Goal: Transaction & Acquisition: Purchase product/service

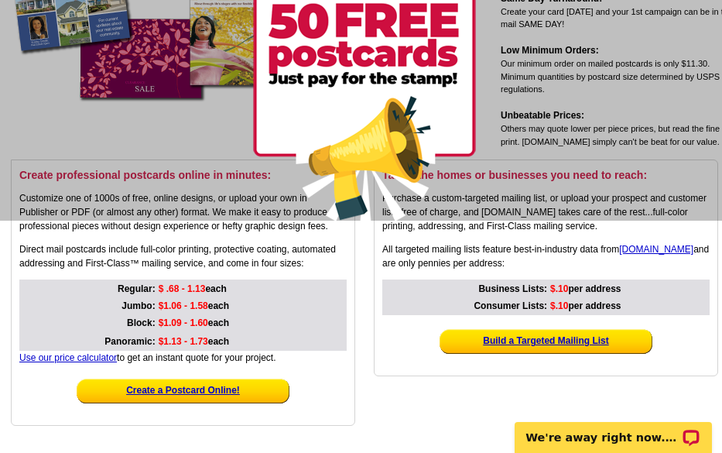
scroll to position [310, 0]
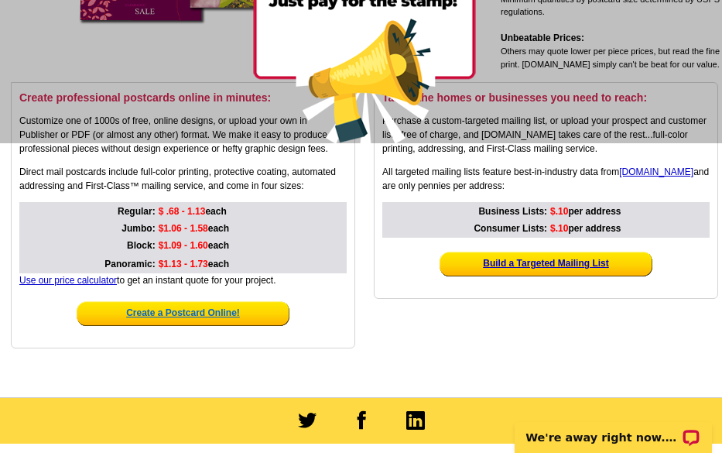
click at [126, 310] on strong "Create a Postcard Online!" at bounding box center [183, 312] width 114 height 11
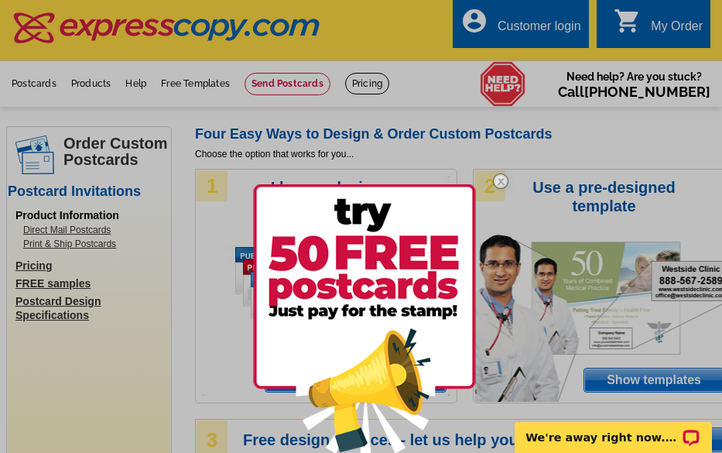
click at [590, 379] on div at bounding box center [361, 226] width 722 height 453
click at [611, 379] on div at bounding box center [361, 226] width 722 height 453
click at [495, 187] on img at bounding box center [500, 181] width 45 height 45
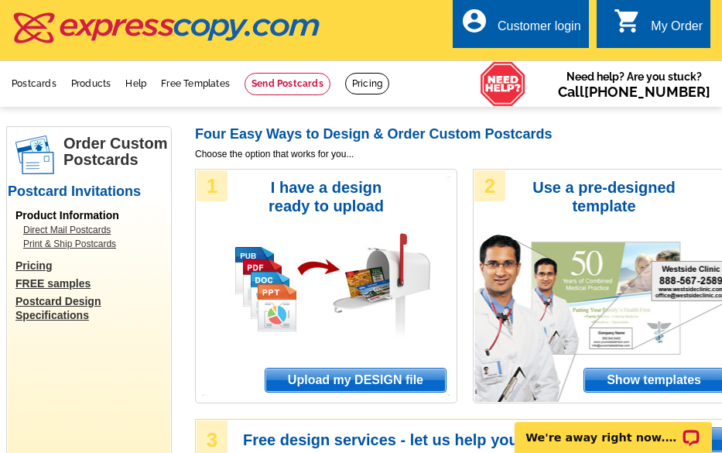
click at [630, 372] on span "Show templates" at bounding box center [653, 379] width 139 height 23
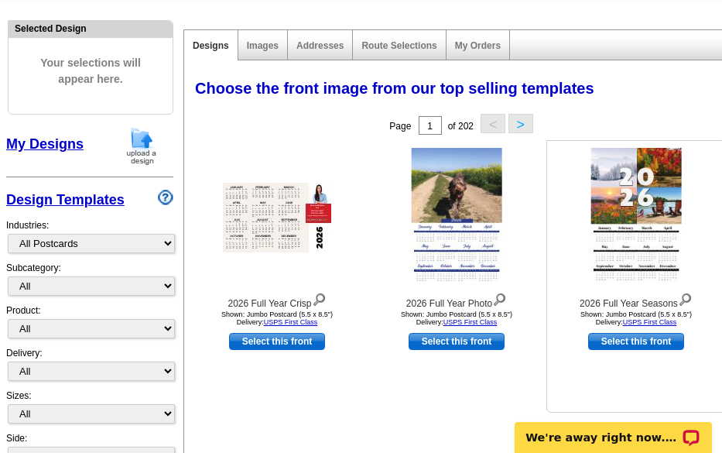
scroll to position [155, 0]
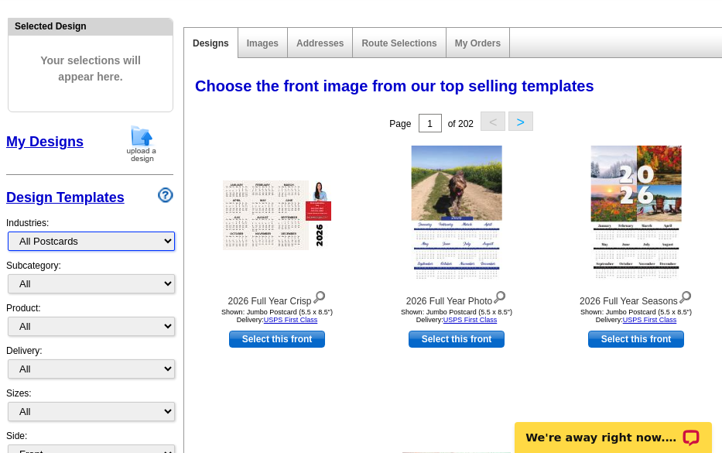
click at [159, 247] on select "What's New Real Estate Mortgage Insurance HVAC Dental Solar EDDM - NEW! Calenda…" at bounding box center [91, 240] width 167 height 19
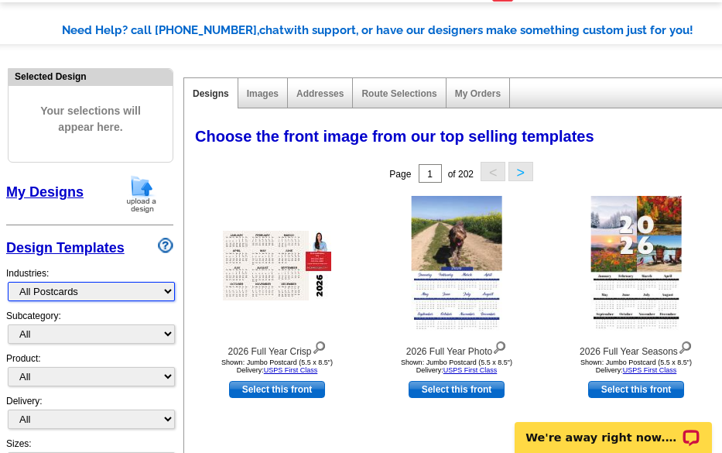
scroll to position [77, 0]
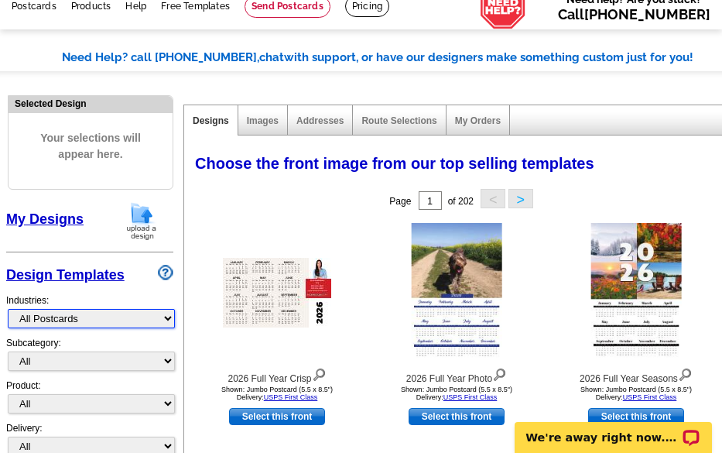
click at [166, 313] on select "What's New Real Estate Mortgage Insurance HVAC Dental Solar EDDM - NEW! Calenda…" at bounding box center [91, 318] width 167 height 19
select select "785"
click at [8, 310] on select "What's New Real Estate Mortgage Insurance HVAC Dental Solar EDDM - NEW! Calenda…" at bounding box center [91, 318] width 167 height 19
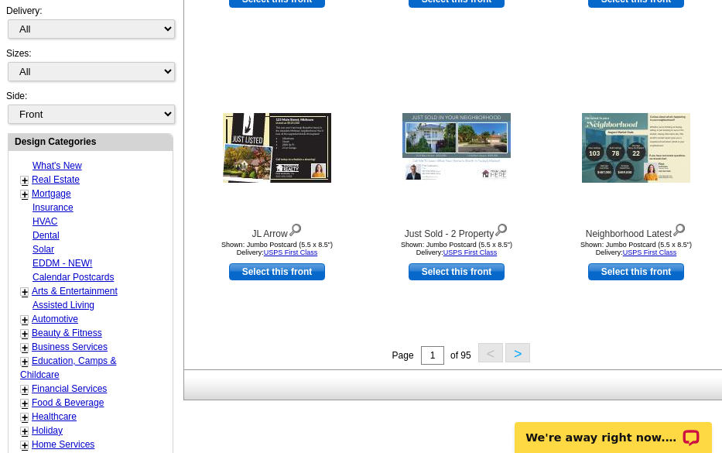
scroll to position [542, 0]
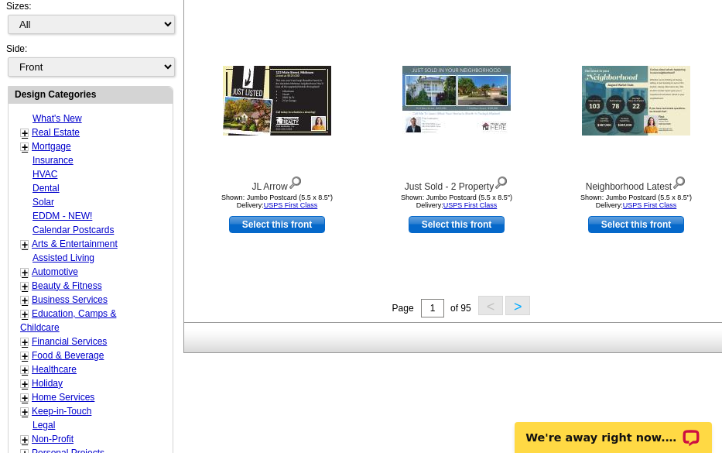
click at [517, 312] on button ">" at bounding box center [517, 305] width 25 height 19
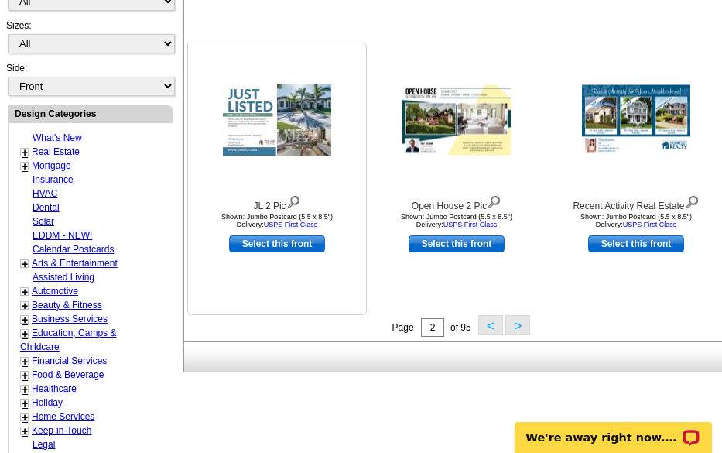
scroll to position [456, 0]
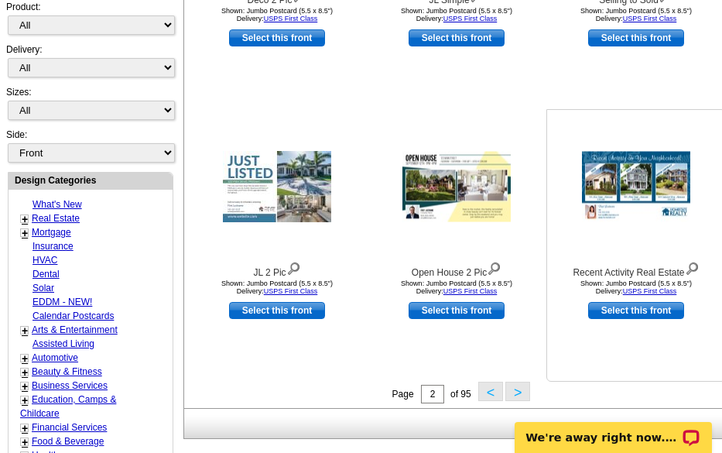
click at [600, 222] on img at bounding box center [636, 187] width 108 height 70
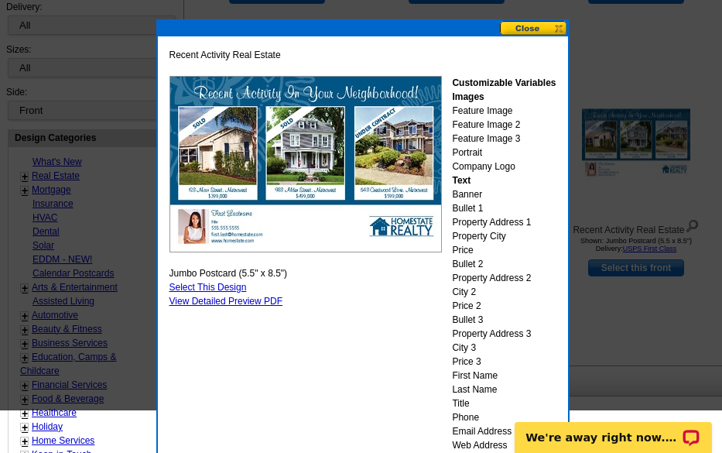
scroll to position [533, 0]
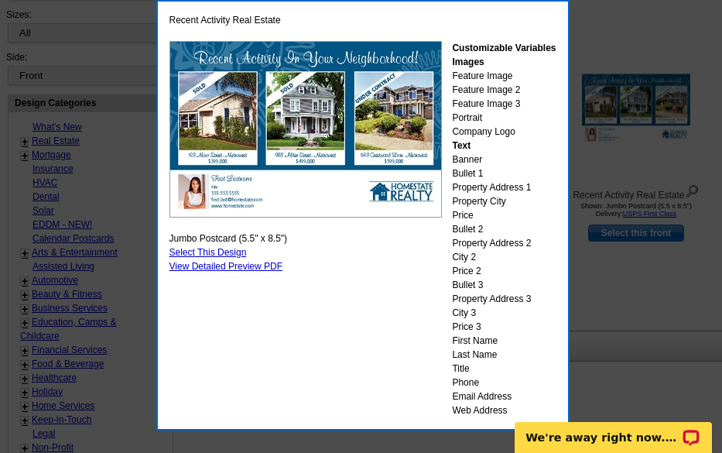
click at [615, 425] on div "We're away right now. Please check back later!" at bounding box center [613, 437] width 197 height 31
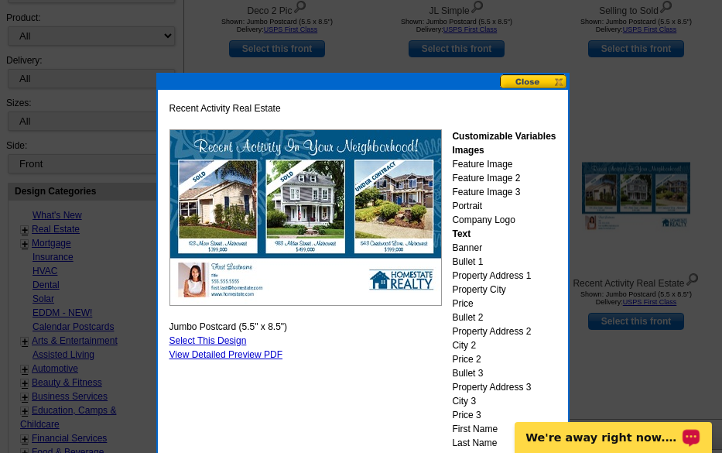
scroll to position [421, 0]
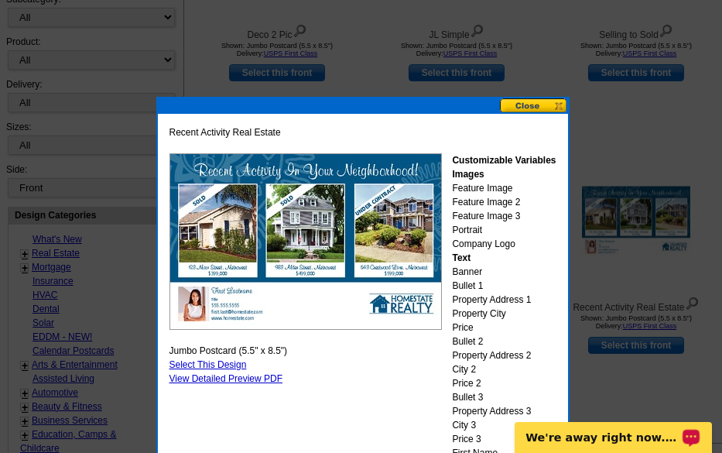
click at [720, 226] on div at bounding box center [361, 16] width 722 height 874
click at [534, 108] on button at bounding box center [534, 105] width 68 height 15
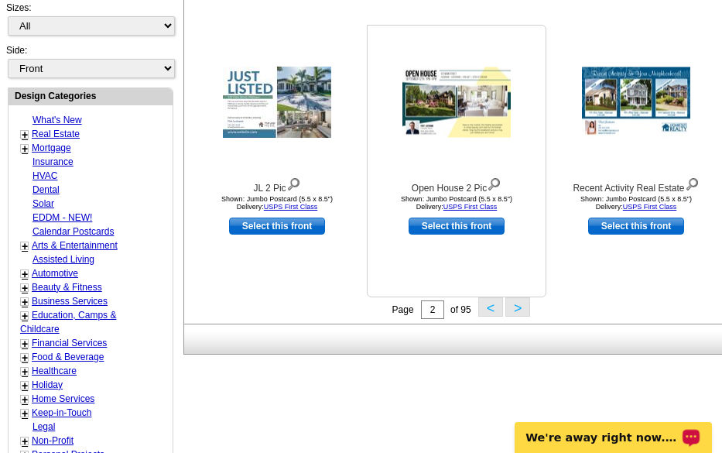
scroll to position [576, 0]
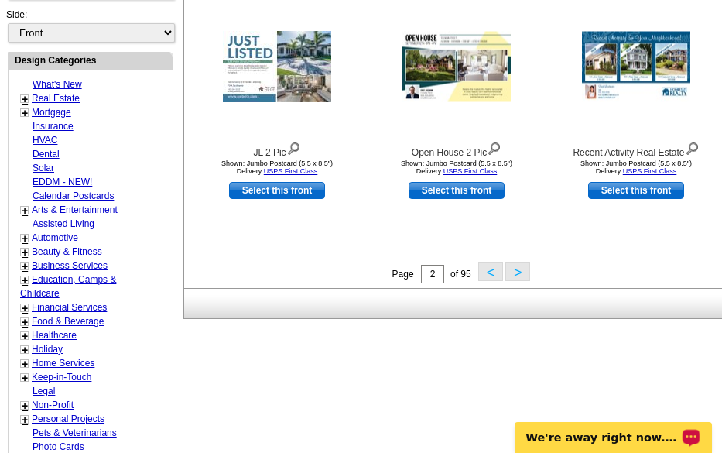
click at [482, 273] on button "<" at bounding box center [490, 271] width 25 height 19
click at [482, 273] on div "Need Help? call 800-260-5887, chat with support, or have our designers make som…" at bounding box center [371, 104] width 743 height 1108
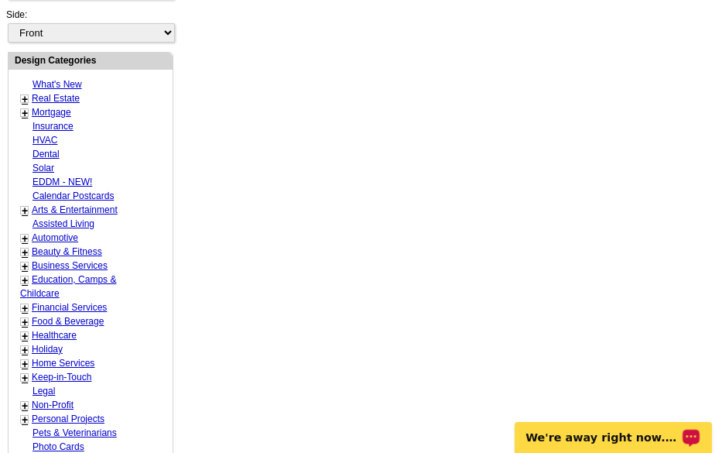
click at [482, 273] on div "Need Help? call 800-260-5887, chat with support, or have our designers make som…" at bounding box center [371, 104] width 743 height 1108
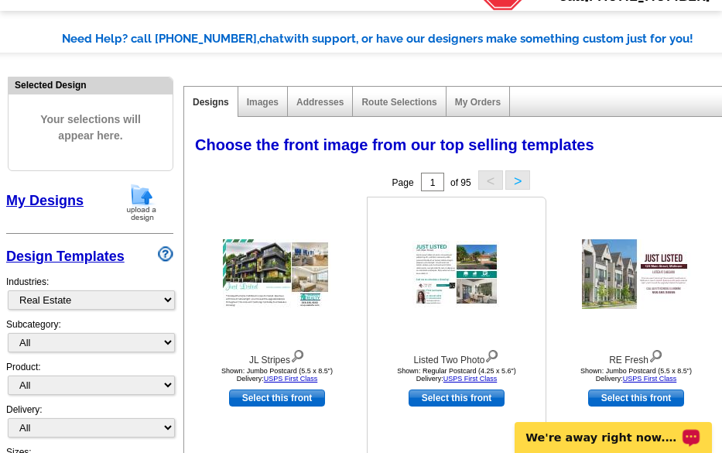
scroll to position [69, 0]
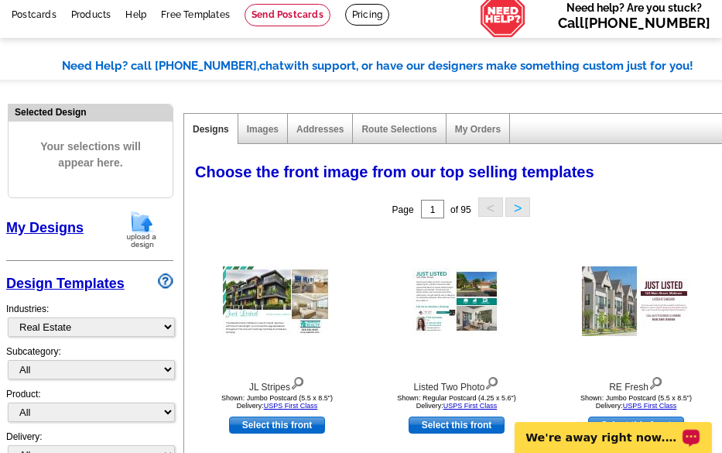
click at [263, 140] on div "Images" at bounding box center [263, 129] width 50 height 30
click at [264, 125] on link "Images" at bounding box center [263, 129] width 32 height 11
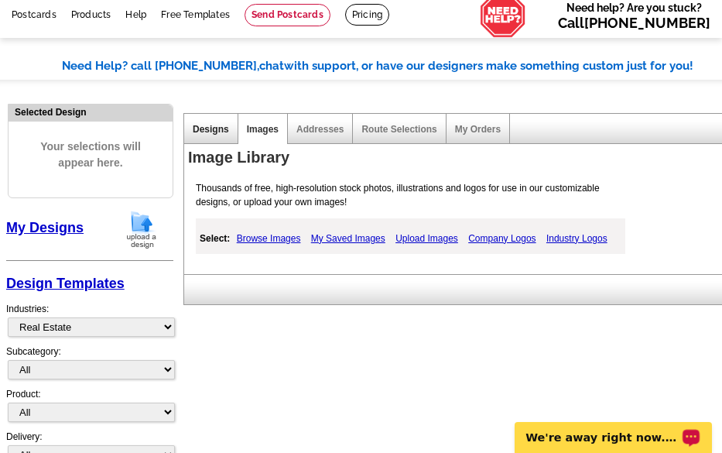
click at [224, 135] on link "Designs" at bounding box center [211, 129] width 36 height 11
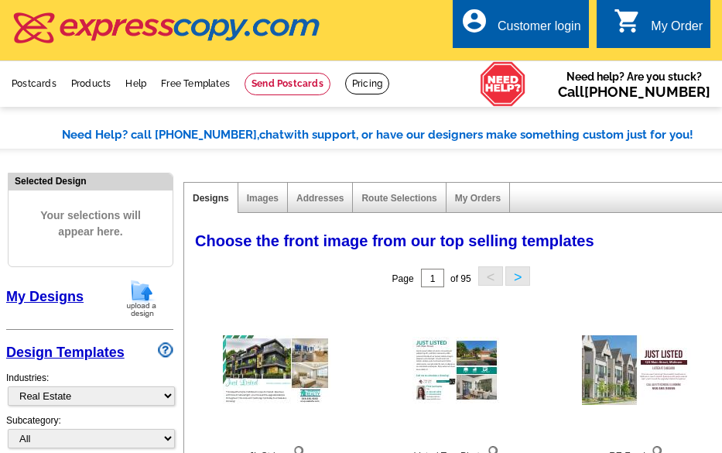
select select "785"
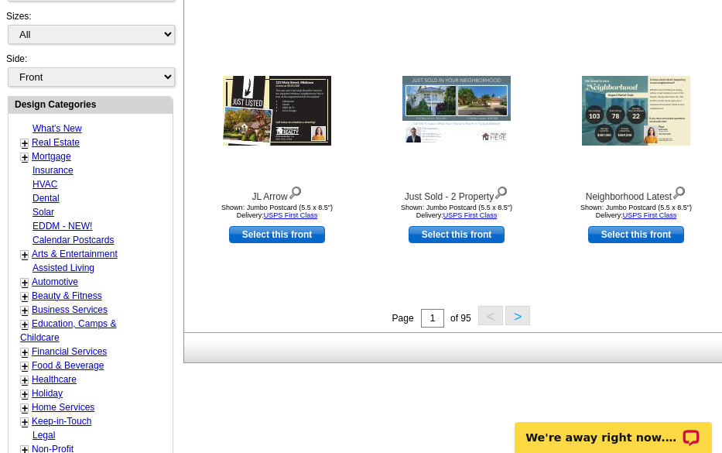
scroll to position [619, 0]
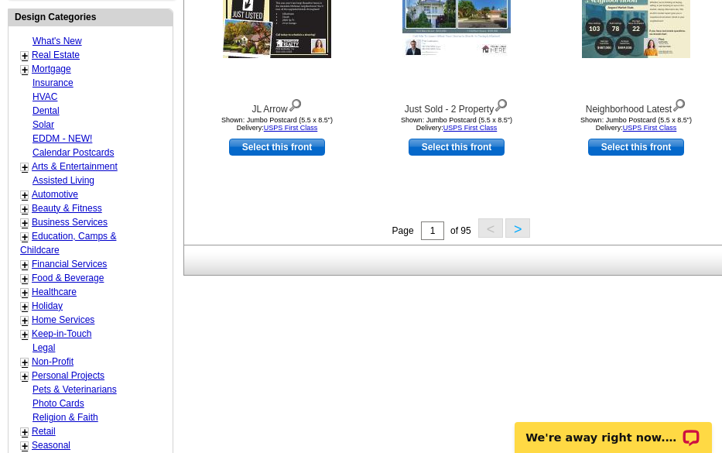
click at [515, 236] on button ">" at bounding box center [517, 227] width 25 height 19
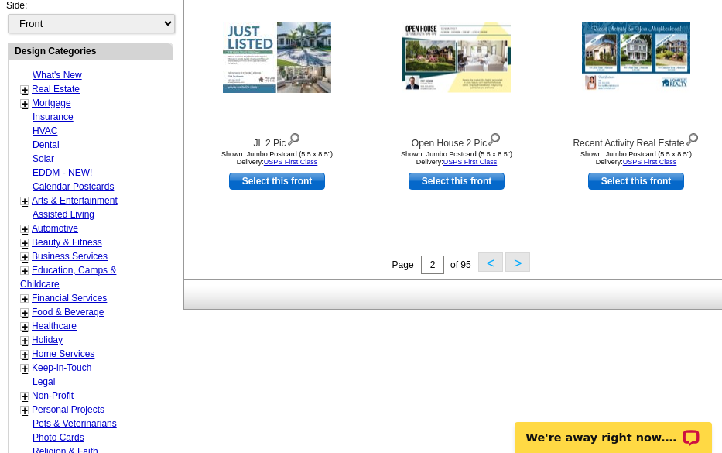
scroll to position [611, 0]
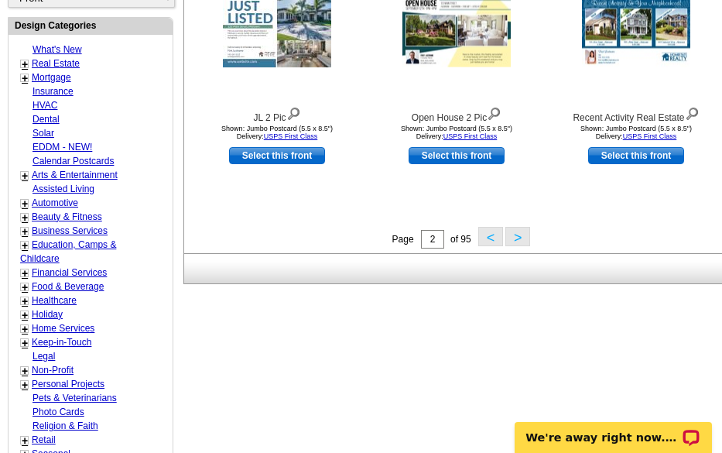
click at [515, 236] on button ">" at bounding box center [517, 236] width 25 height 19
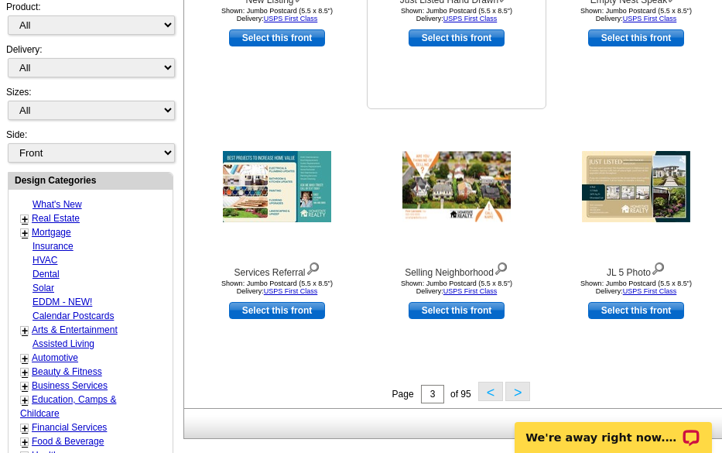
scroll to position [533, 0]
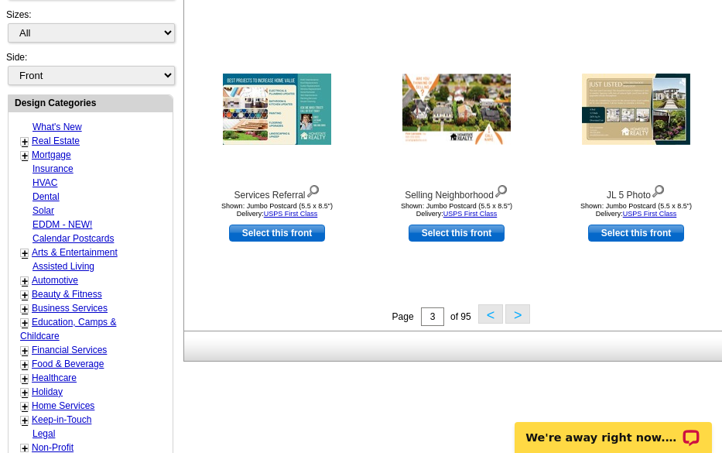
click at [513, 323] on button ">" at bounding box center [517, 313] width 25 height 19
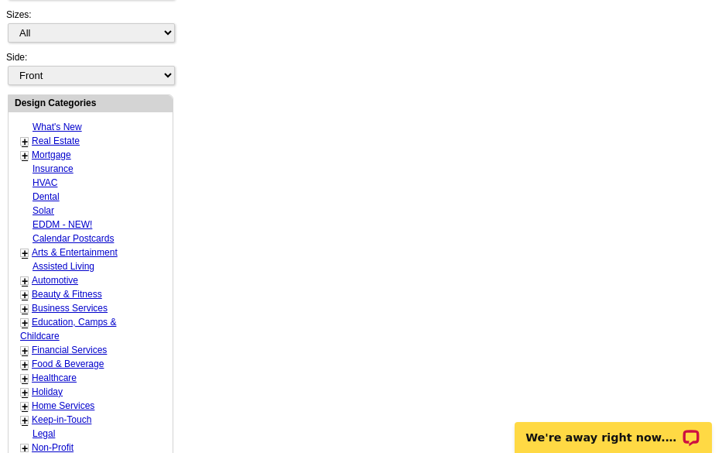
click at [513, 323] on div "Need Help? call 800-260-5887, chat with support, or have our designers make som…" at bounding box center [371, 147] width 743 height 1108
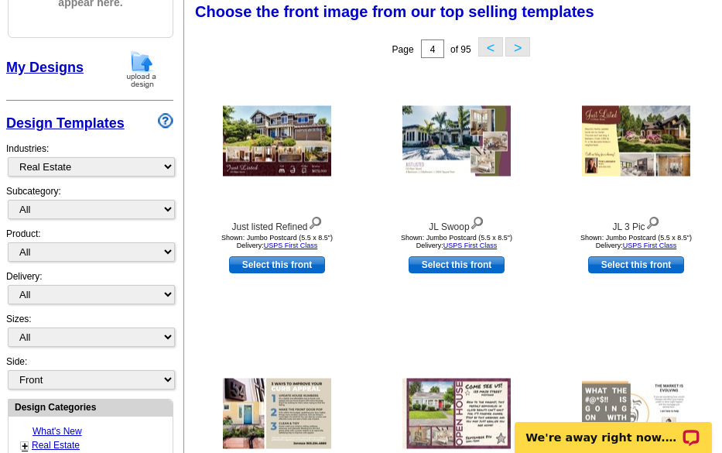
scroll to position [224, 0]
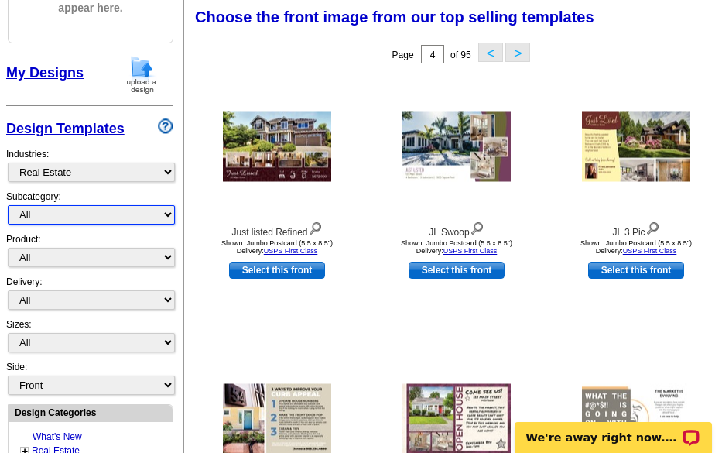
click at [162, 220] on select "All RE/MAX® Referrals Keller Williams® Berkshire Hathaway Home Services Century…" at bounding box center [91, 214] width 167 height 19
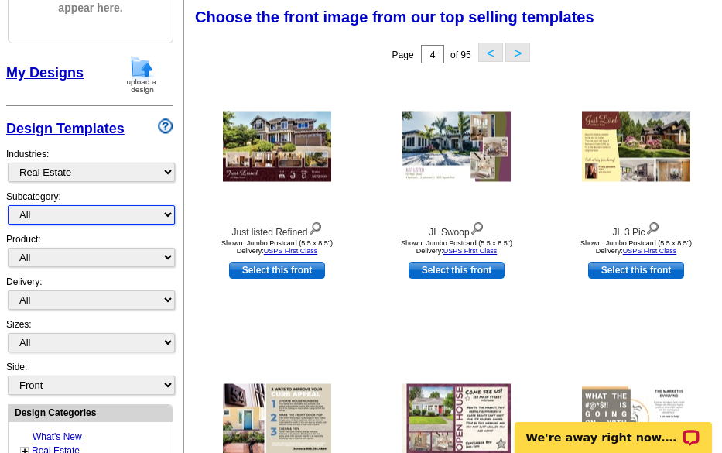
select select "788"
click at [8, 206] on select "All RE/MAX® Referrals Keller Williams® Berkshire Hathaway Home Services Century…" at bounding box center [91, 214] width 167 height 19
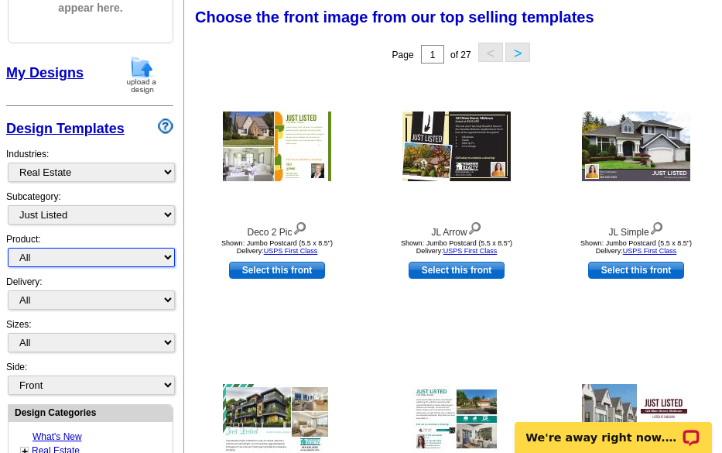
click at [166, 258] on select "All Postcards Letters and flyers Business Cards Door Hangers Greeting Cards" at bounding box center [91, 257] width 167 height 19
select select "1"
click at [8, 248] on select "All Postcards Letters and flyers Business Cards Door Hangers Greeting Cards" at bounding box center [91, 257] width 167 height 19
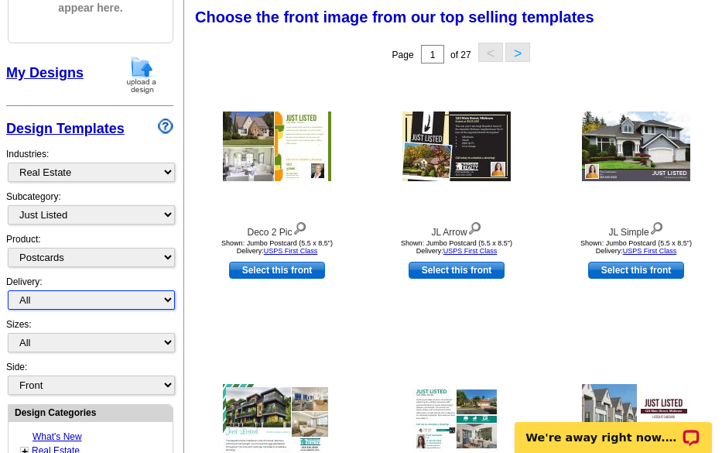
click at [156, 293] on select "All First Class Mail Shipped to Me EDDM Save 66% on Postage" at bounding box center [91, 299] width 167 height 19
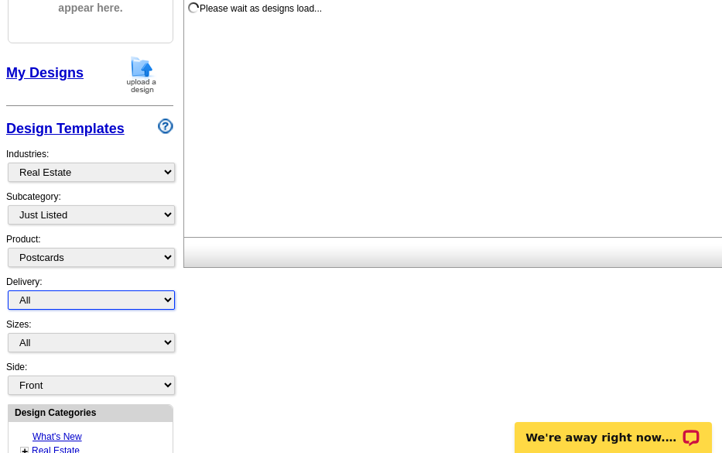
click at [156, 293] on select "All First Class Mail Shipped to Me EDDM Save 66% on Postage" at bounding box center [91, 299] width 167 height 19
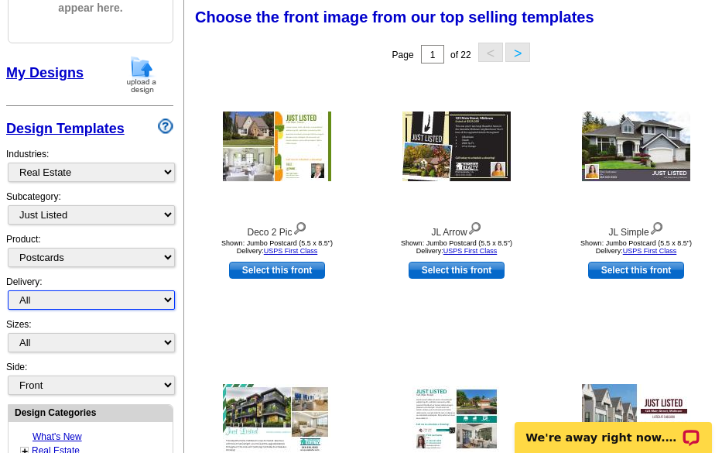
click at [156, 293] on select "All First Class Mail Shipped to Me EDDM Save 66% on Postage" at bounding box center [91, 299] width 167 height 19
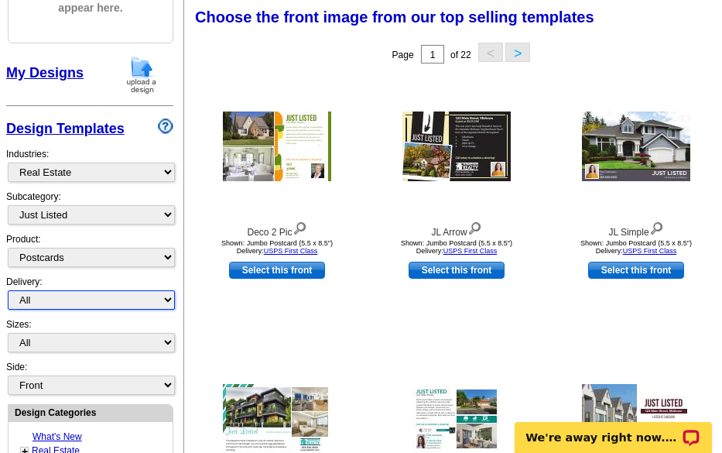
click at [156, 293] on select "All First Class Mail Shipped to Me EDDM Save 66% on Postage" at bounding box center [91, 299] width 167 height 19
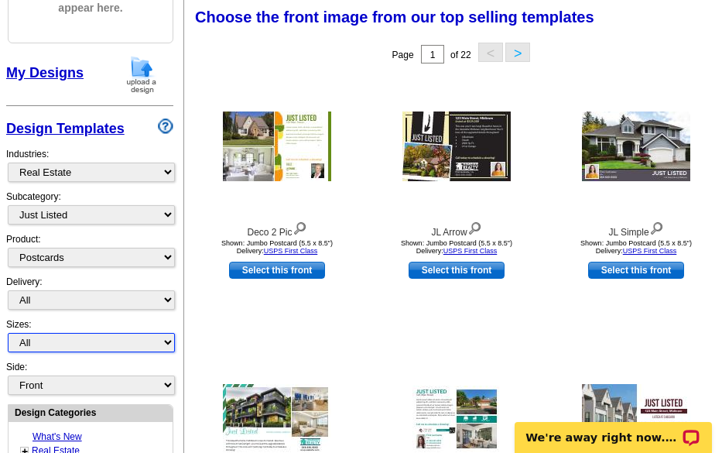
click at [162, 339] on select "All Jumbo Postcard (5.5" x 8.5") Regular Postcard (4.25" x 5.6") Panoramic Post…" at bounding box center [91, 342] width 167 height 19
drag, startPoint x: 162, startPoint y: 339, endPoint x: 165, endPoint y: 382, distance: 42.7
click at [165, 382] on div "My Designs Design Templates Industries: What's New Real Estate Mortgage Insuran…" at bounding box center [89, 225] width 167 height 341
select select "1"
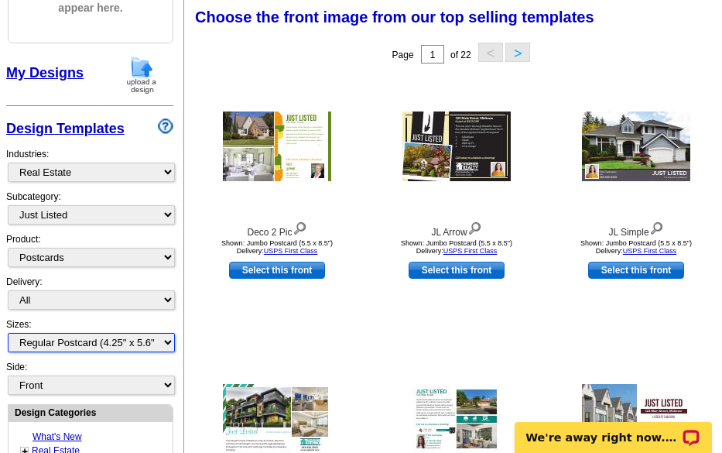
click at [8, 334] on select "All Jumbo Postcard (5.5" x 8.5") Regular Postcard (4.25" x 5.6") Panoramic Post…" at bounding box center [91, 342] width 167 height 19
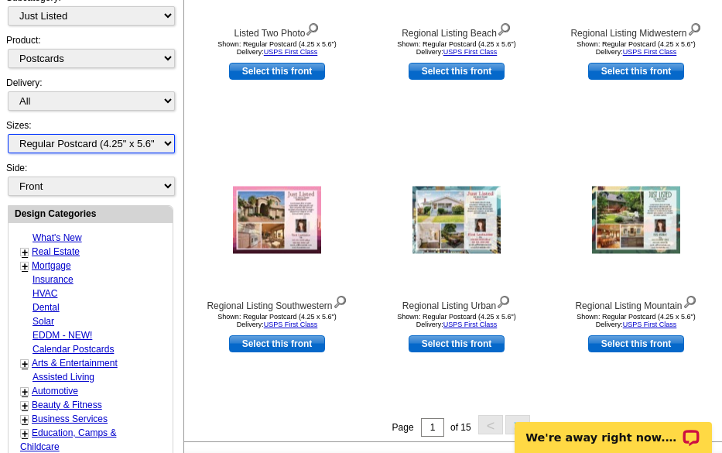
scroll to position [456, 0]
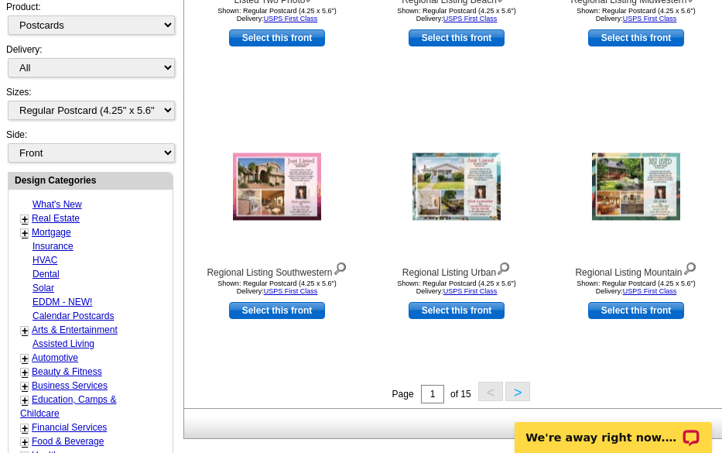
click at [518, 401] on button ">" at bounding box center [517, 391] width 25 height 19
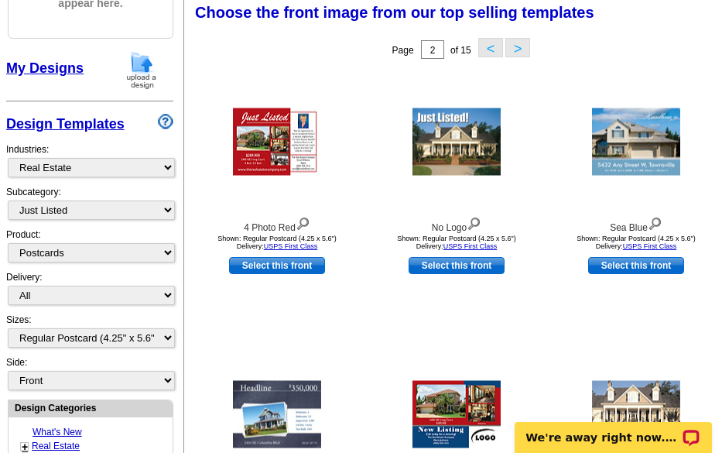
scroll to position [224, 0]
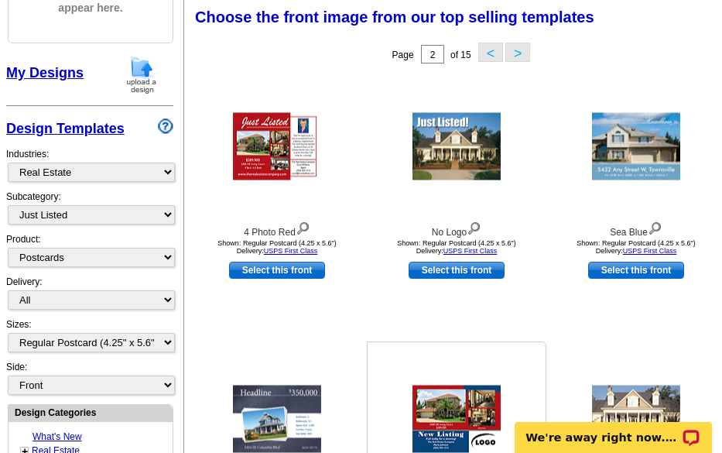
drag, startPoint x: 518, startPoint y: 402, endPoint x: 491, endPoint y: 344, distance: 63.3
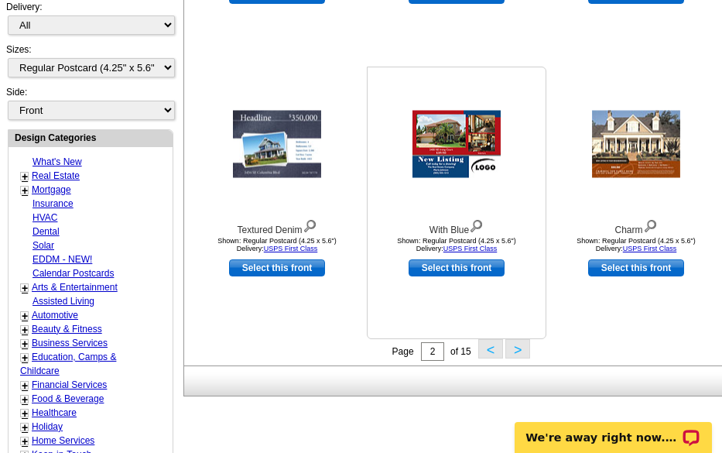
scroll to position [533, 0]
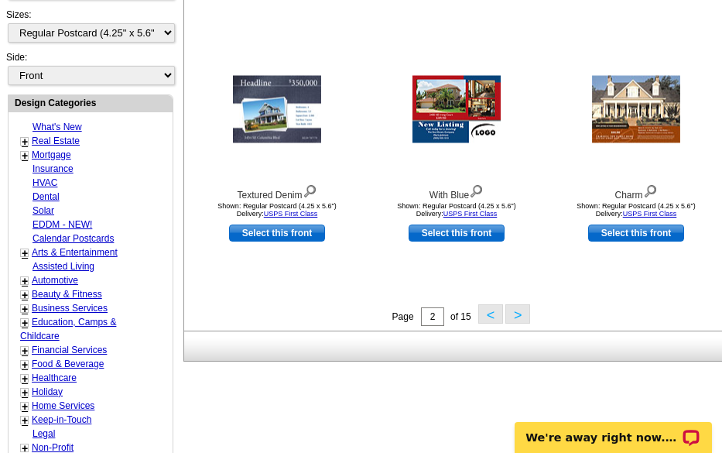
click at [515, 323] on button ">" at bounding box center [517, 313] width 25 height 19
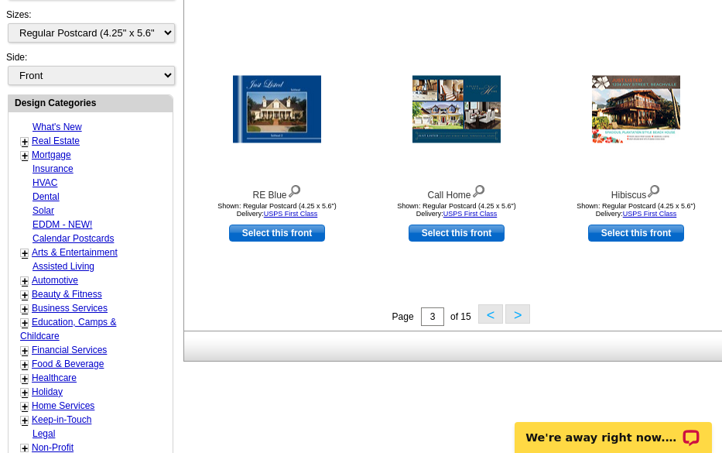
click at [511, 314] on button ">" at bounding box center [517, 313] width 25 height 19
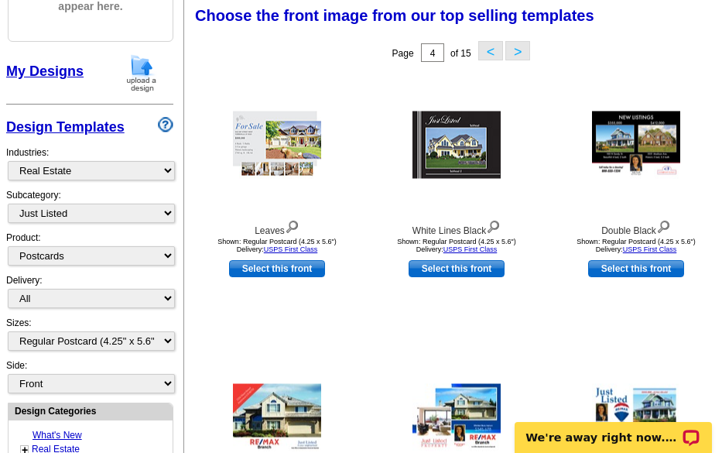
scroll to position [224, 0]
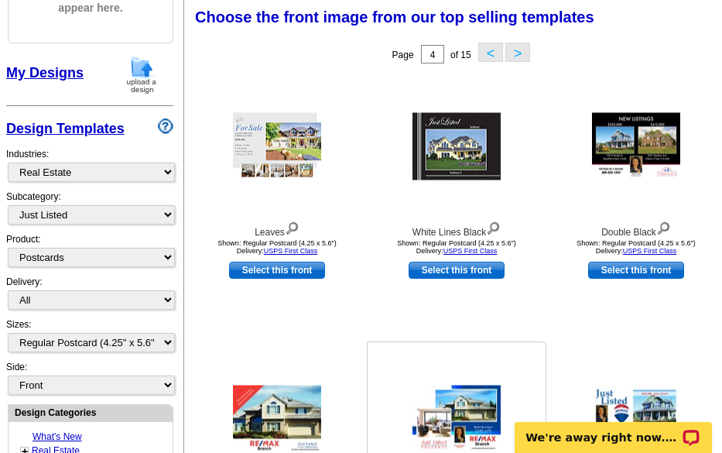
drag, startPoint x: 511, startPoint y: 314, endPoint x: 494, endPoint y: 353, distance: 42.0
click at [494, 353] on div at bounding box center [456, 418] width 170 height 139
click at [274, 272] on link "Select this front" at bounding box center [277, 270] width 96 height 17
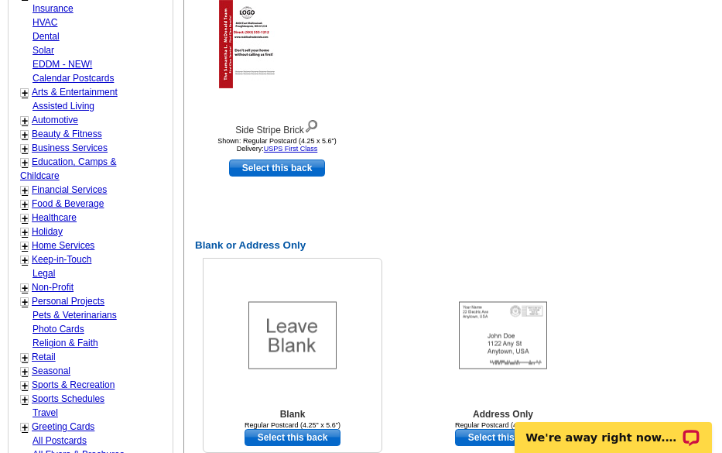
scroll to position [1006, 0]
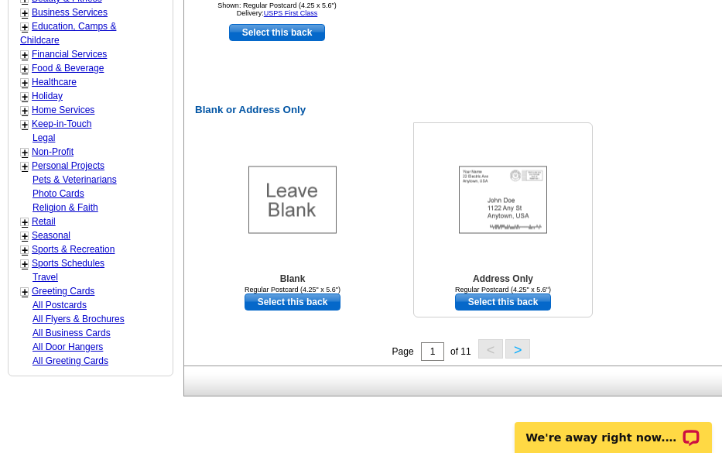
click at [488, 310] on link "Select this back" at bounding box center [503, 301] width 96 height 17
select select "front"
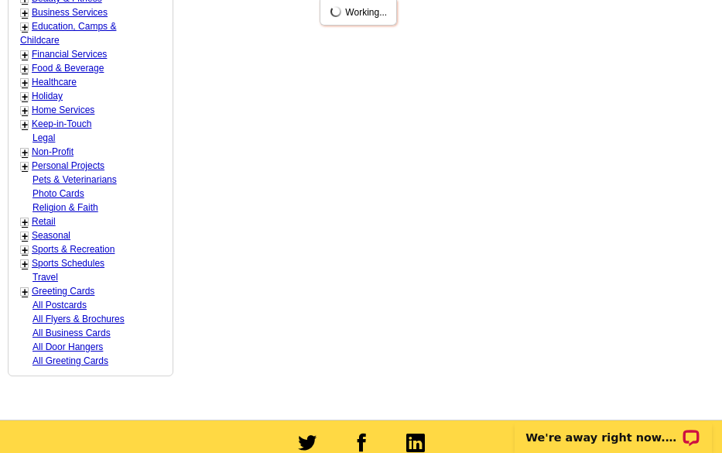
scroll to position [0, 0]
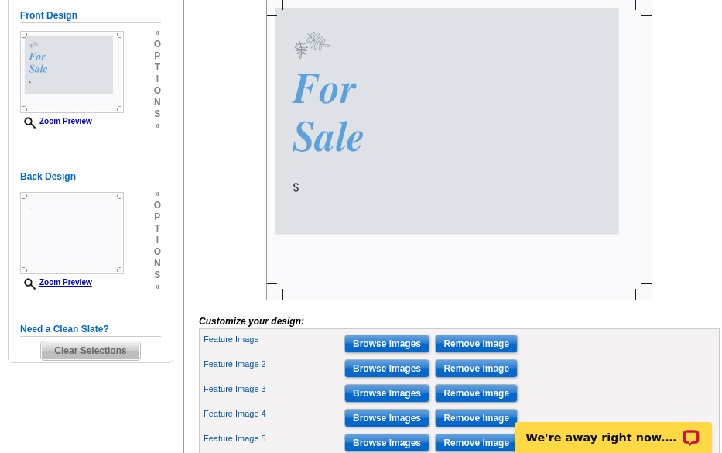
scroll to position [232, 0]
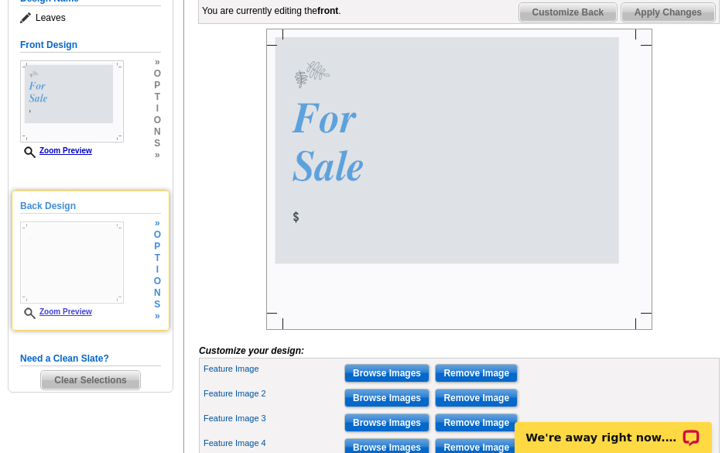
click at [27, 255] on img at bounding box center [72, 262] width 104 height 82
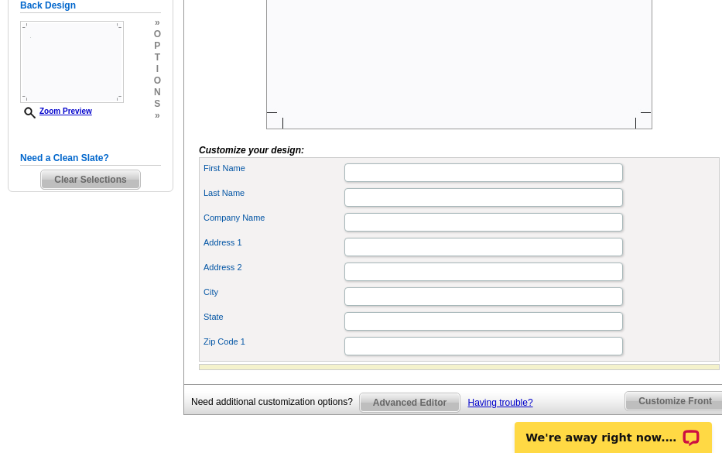
scroll to position [387, 0]
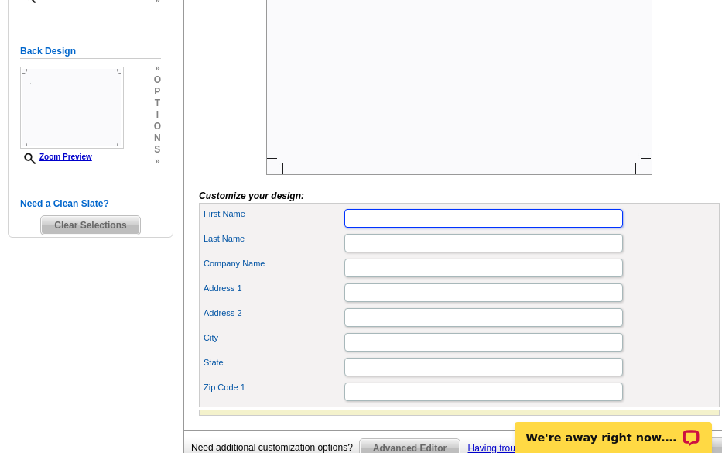
click at [364, 228] on input "First Name" at bounding box center [483, 218] width 279 height 19
type input "M. [PERSON_NAME]"
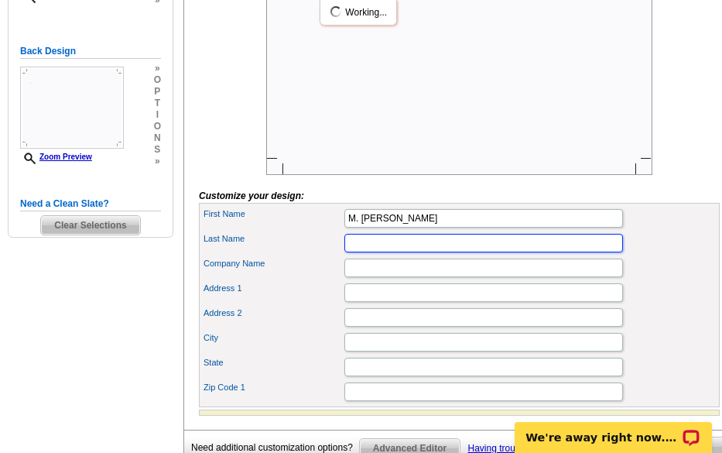
scroll to position [0, 0]
type input "[PERSON_NAME]"
type input "Beevillehome Real Estate"
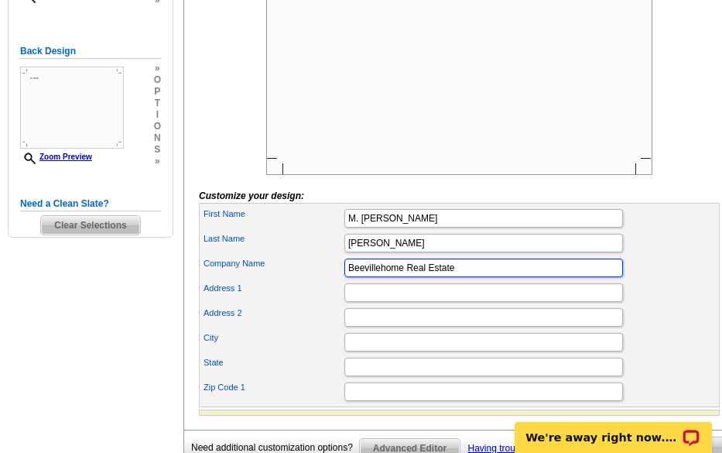
type input "[STREET_ADDRESS][US_STATE]"
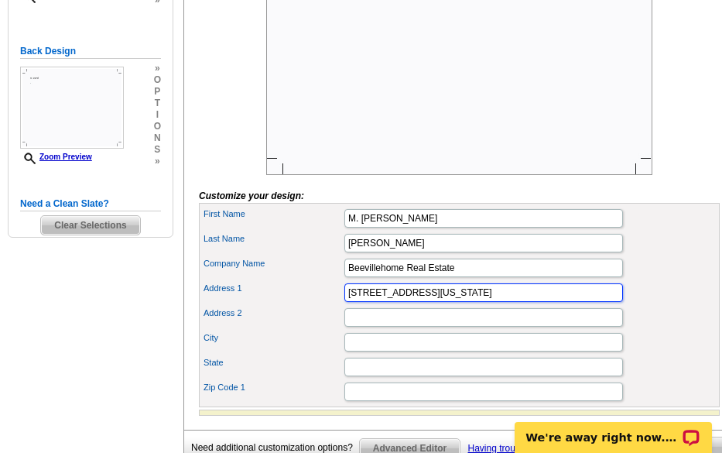
type input "Suite 2"
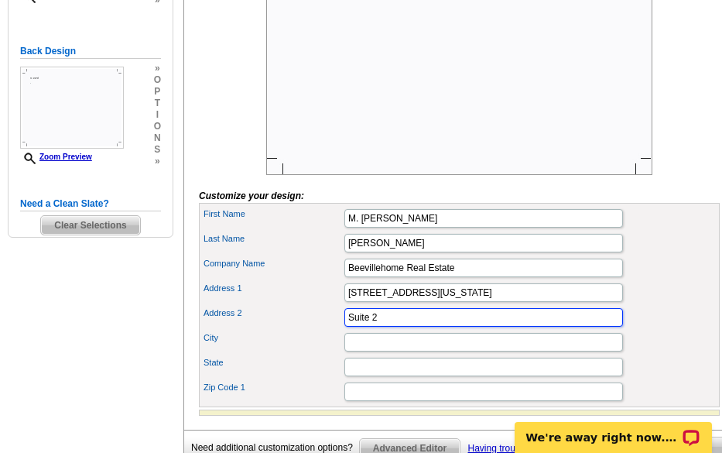
type input "Beeville"
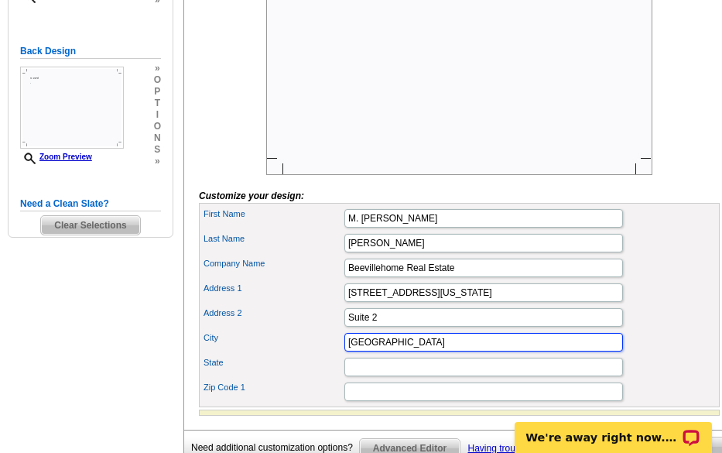
type input "TX"
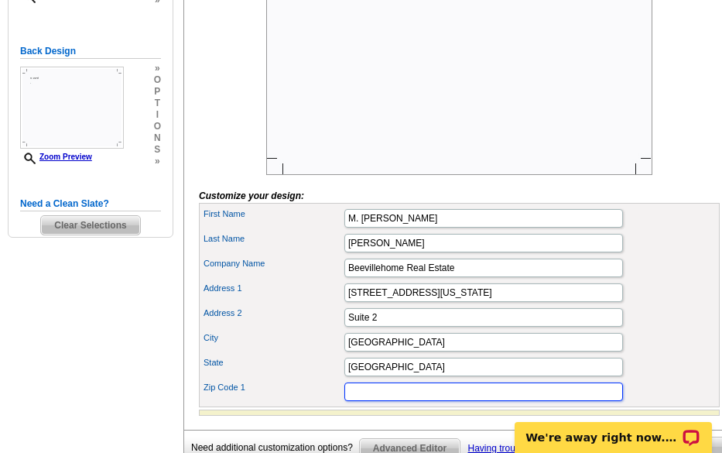
type input "78102"
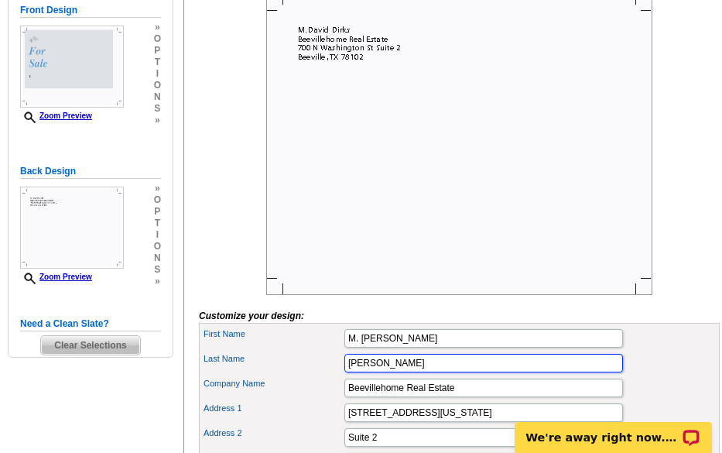
scroll to position [232, 0]
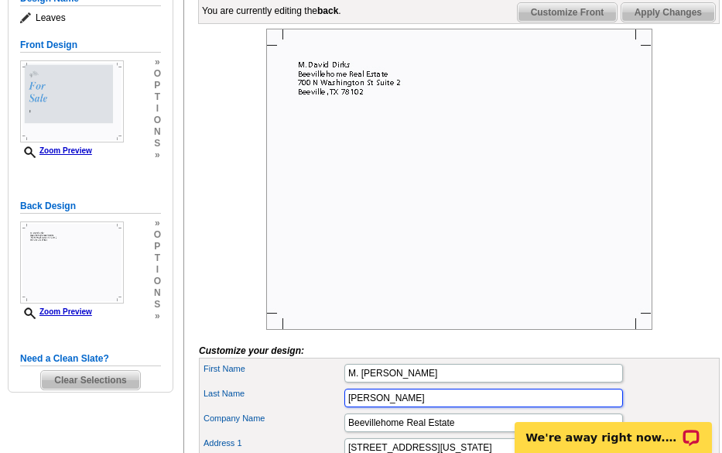
type input "Dirks"
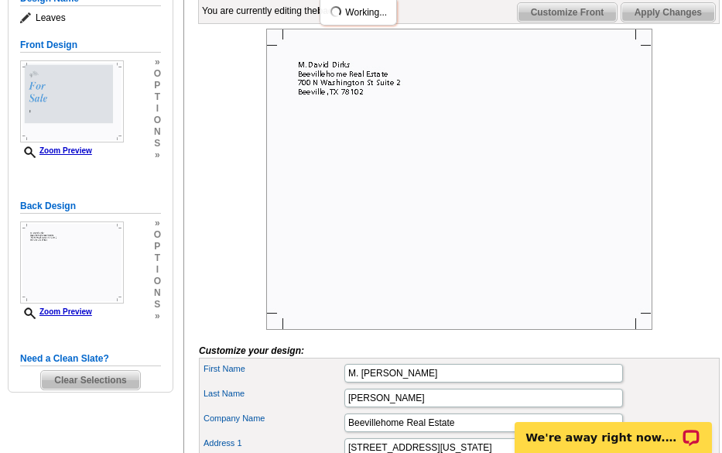
click at [630, 22] on span "Apply Changes" at bounding box center [668, 12] width 94 height 19
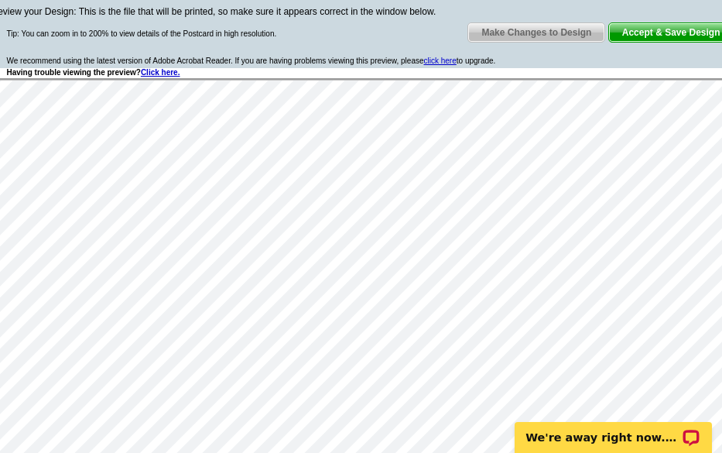
scroll to position [310, 0]
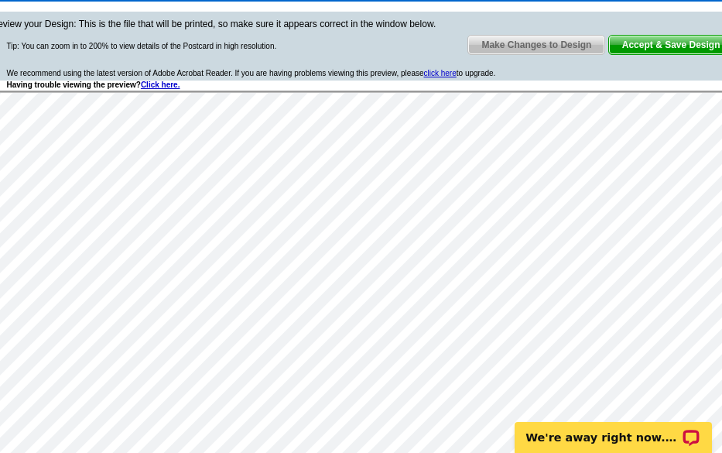
click at [540, 47] on span "Make Changes to Design" at bounding box center [536, 45] width 136 height 19
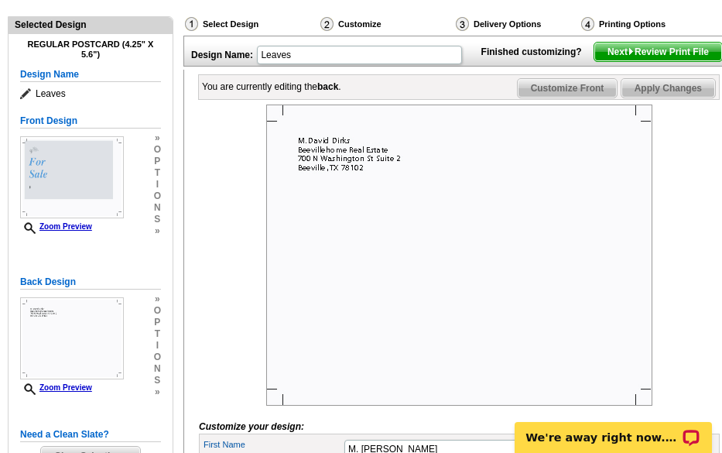
scroll to position [155, 0]
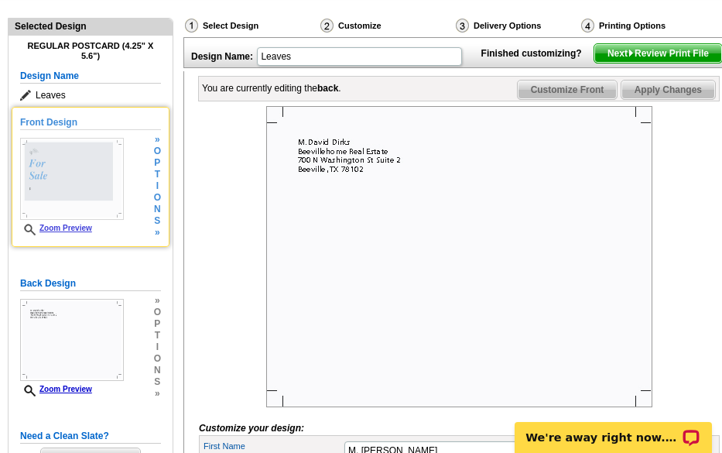
click at [121, 149] on img at bounding box center [72, 179] width 104 height 82
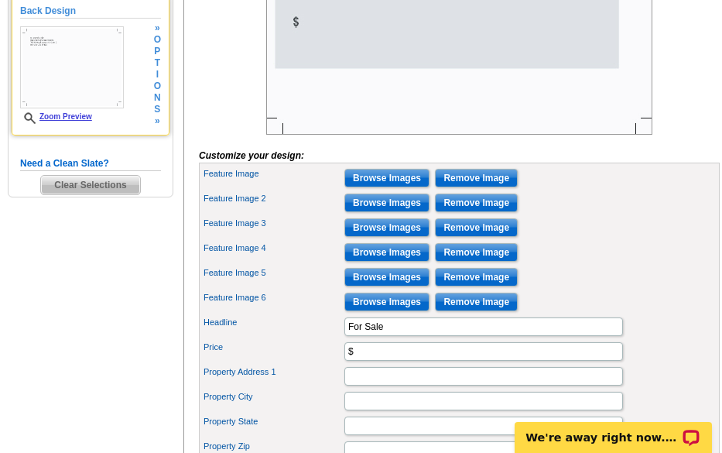
scroll to position [464, 0]
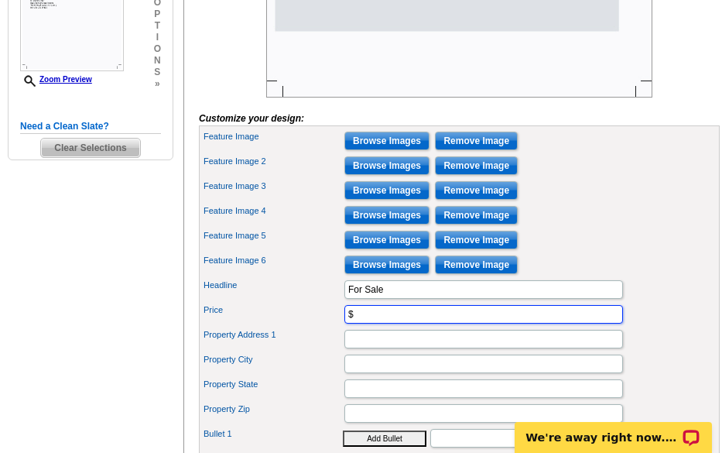
click at [355, 323] on input "$" at bounding box center [483, 314] width 279 height 19
type input "$290,000"
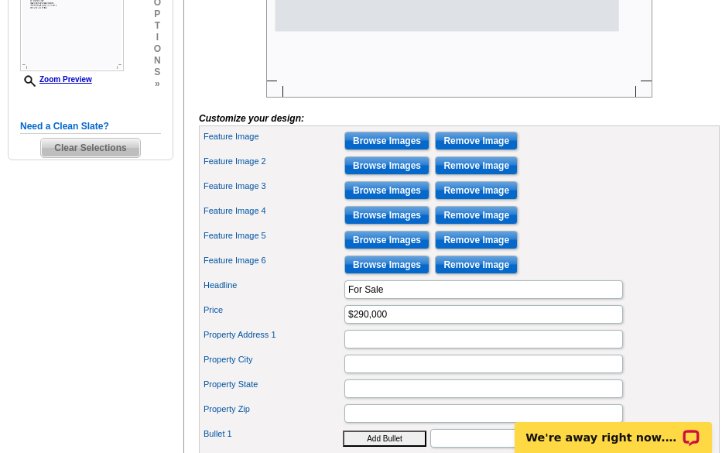
click at [354, 351] on div "Property Address 1" at bounding box center [459, 339] width 515 height 25
type input "1036"
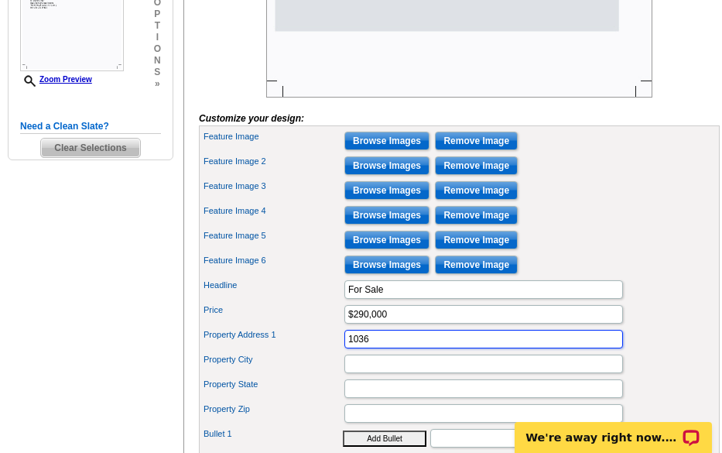
type input "Beeville"
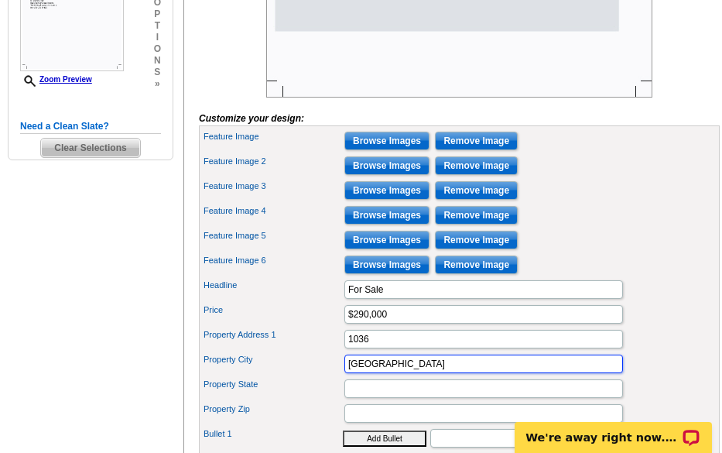
type input "TX"
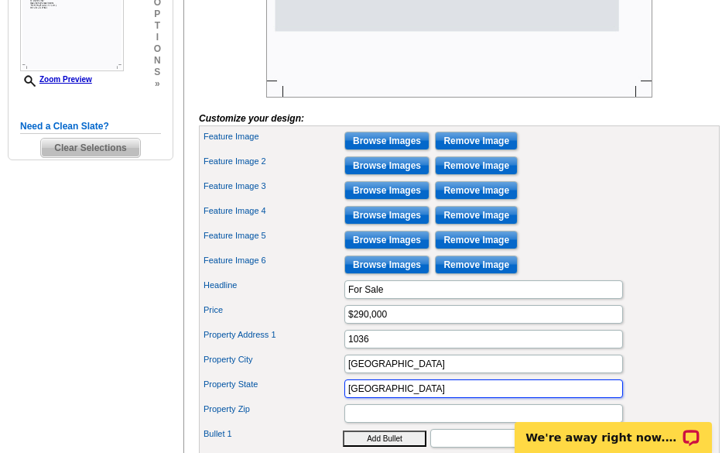
type input "78102"
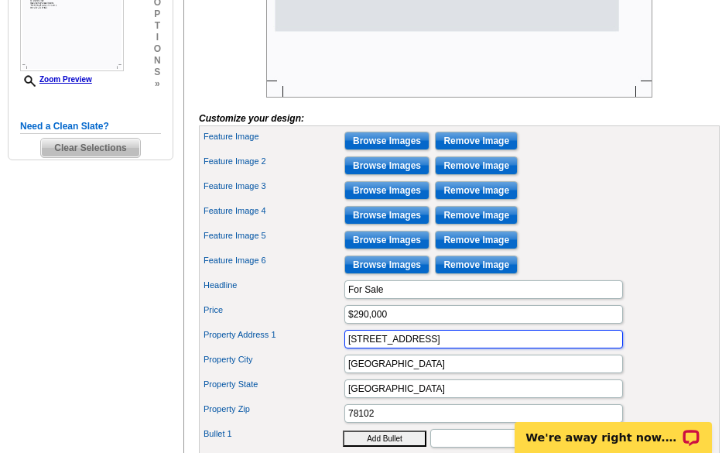
type input "1036 Hilltop Rd."
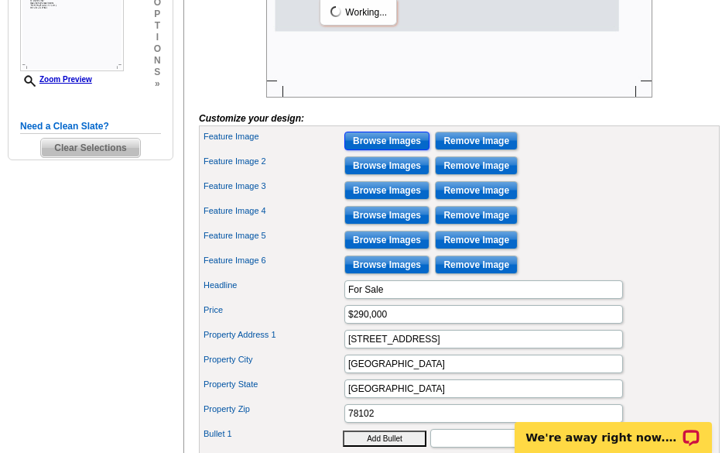
click at [408, 150] on input "Browse Images" at bounding box center [386, 141] width 85 height 19
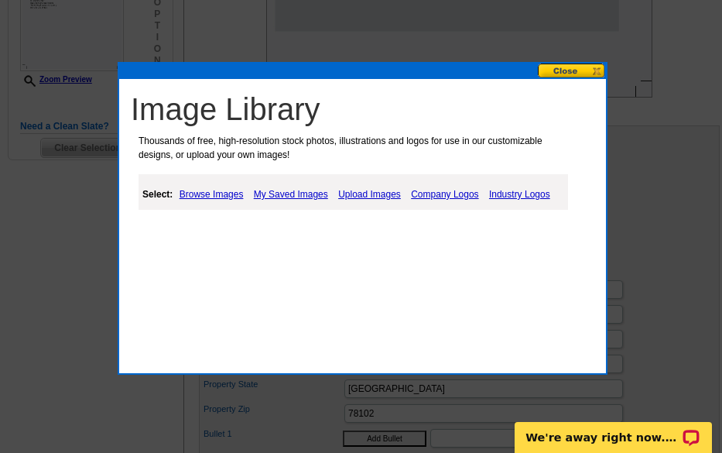
click at [214, 192] on link "Browse Images" at bounding box center [212, 194] width 72 height 19
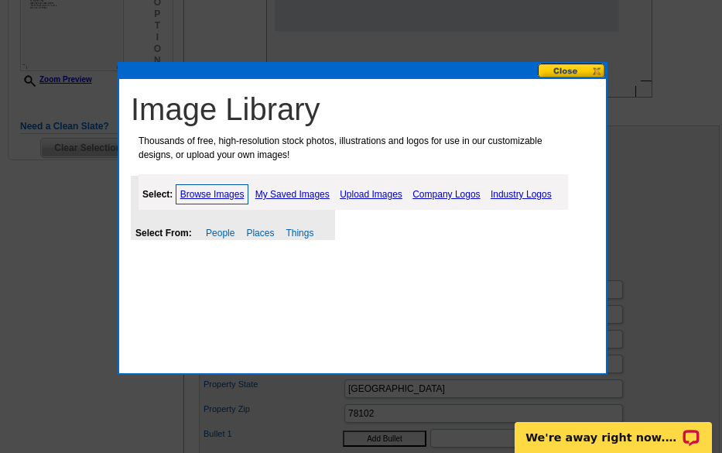
click at [214, 192] on link "Browse Images" at bounding box center [213, 194] width 74 height 20
click at [250, 234] on link "Places" at bounding box center [260, 233] width 28 height 11
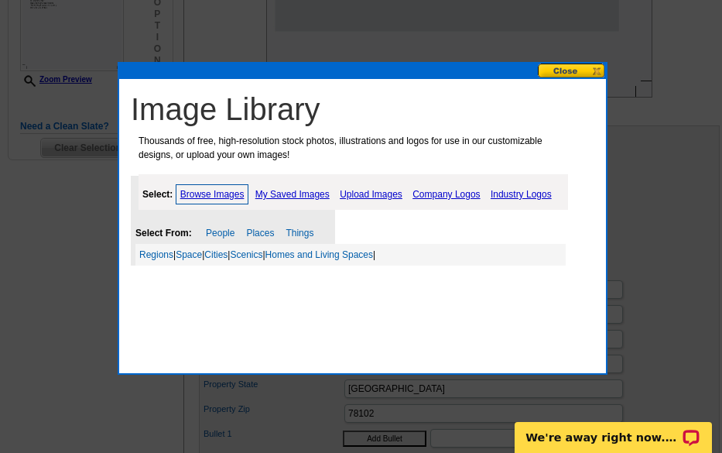
click at [358, 196] on link "Upload Images" at bounding box center [371, 194] width 70 height 19
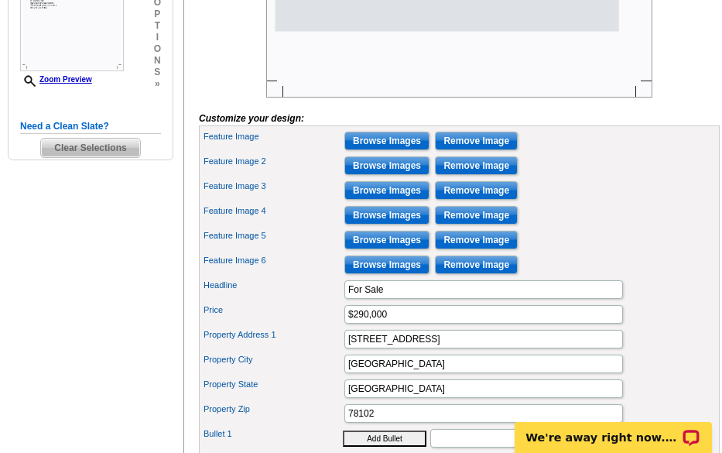
scroll to position [387, 0]
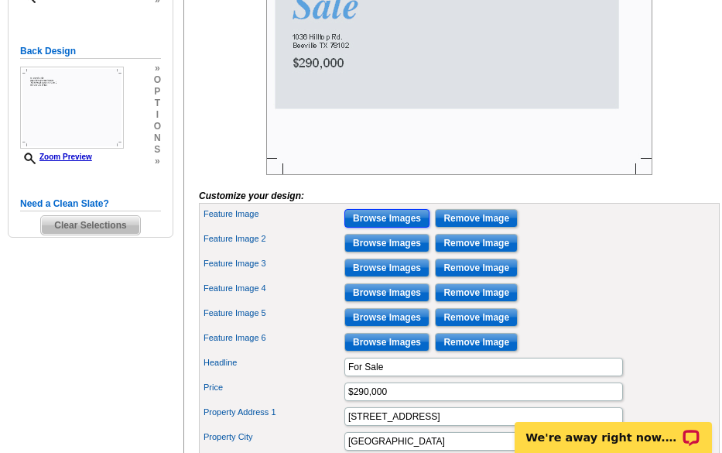
click at [378, 228] on input "Browse Images" at bounding box center [386, 218] width 85 height 19
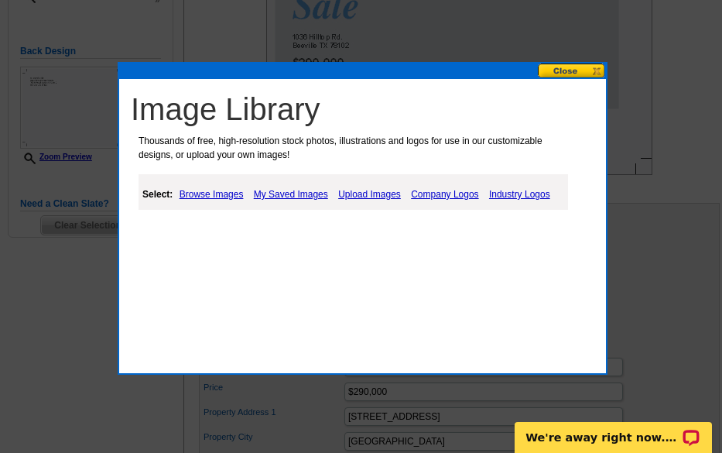
click at [356, 190] on link "Upload Images" at bounding box center [369, 194] width 70 height 19
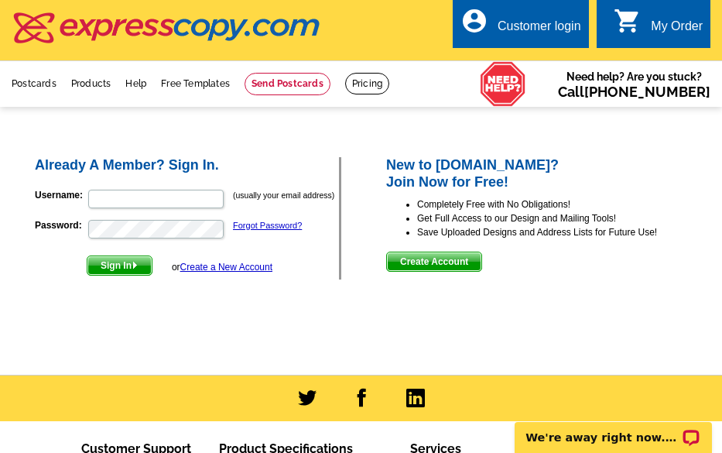
click at [231, 264] on link "Create a New Account" at bounding box center [226, 267] width 92 height 11
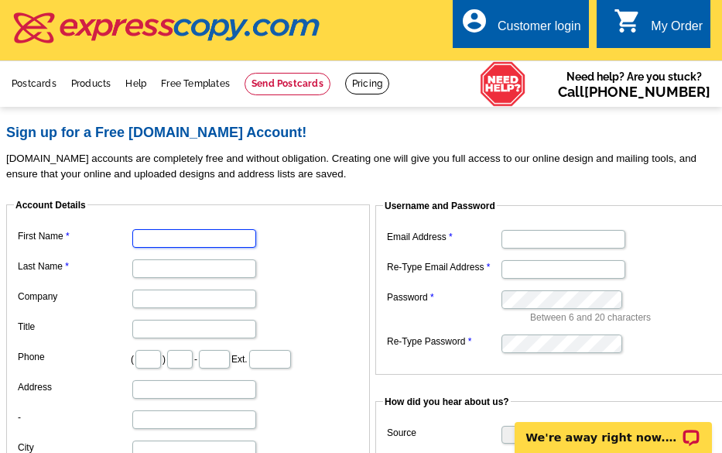
click at [144, 234] on input "First Name" at bounding box center [194, 238] width 124 height 19
type input "M. [PERSON_NAME]"
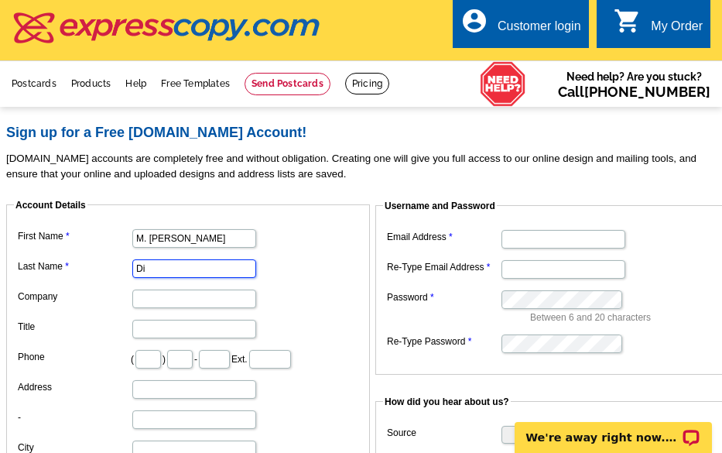
type input "[PERSON_NAME]"
type input "Beevillehome Real Estate"
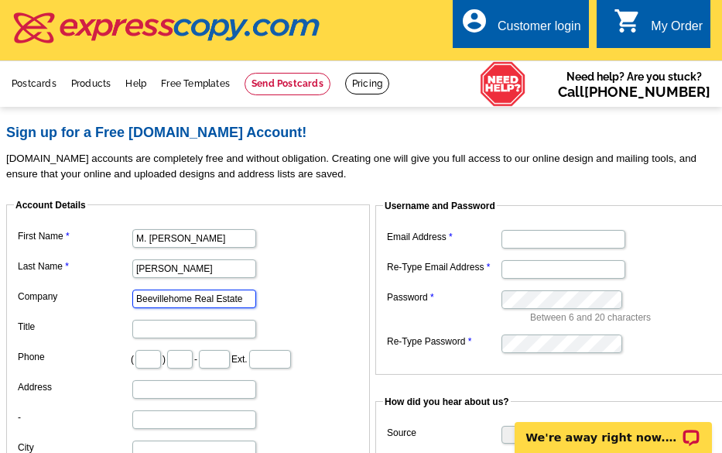
type input "361"
type input "362"
type input "3334"
type input "[STREET_ADDRESS][US_STATE]"
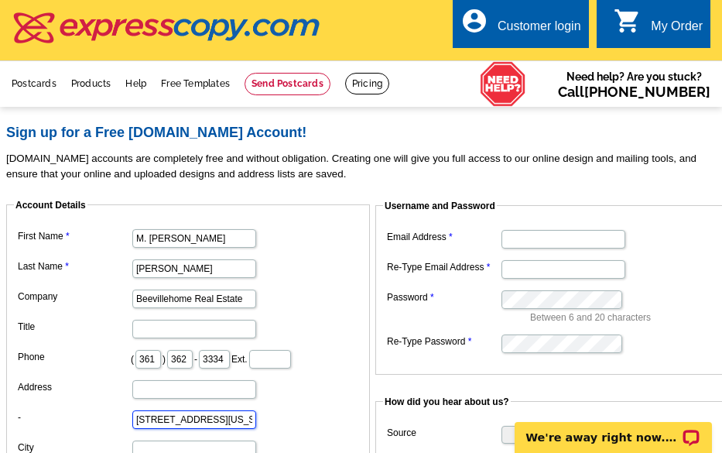
type input "78102"
type input "[EMAIL_ADDRESS][DOMAIN_NAME]"
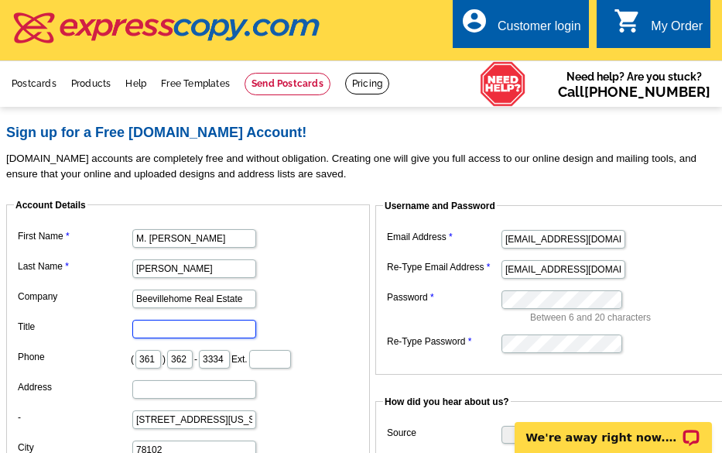
click at [145, 323] on input "Title" at bounding box center [194, 329] width 124 height 19
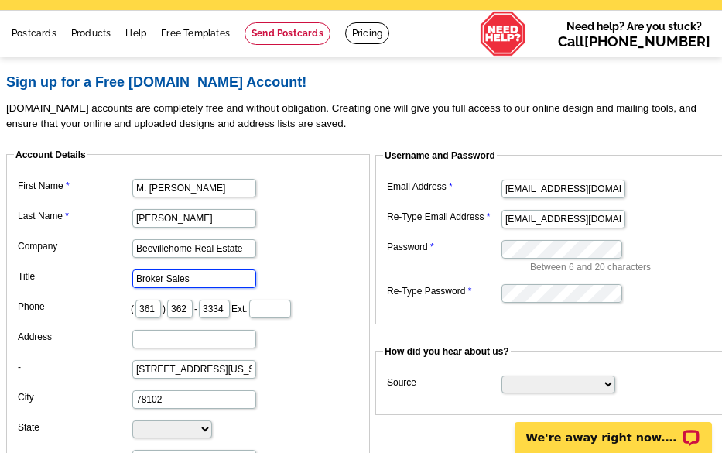
scroll to position [77, 0]
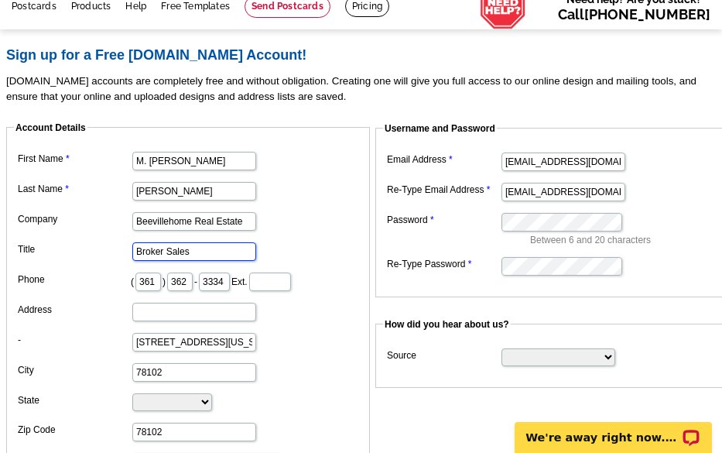
type input "Broker Sales"
drag, startPoint x: 166, startPoint y: 372, endPoint x: 86, endPoint y: 372, distance: 79.7
click at [86, 372] on dl "First Name M. [PERSON_NAME] Name [PERSON_NAME] Company Beevillehome Real Estate…" at bounding box center [188, 310] width 348 height 324
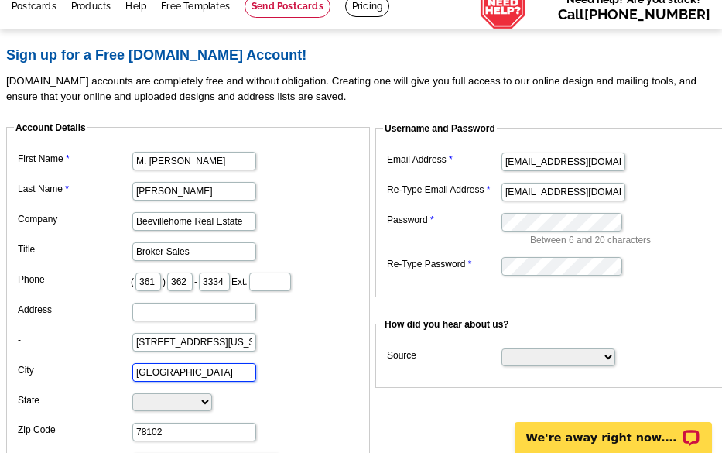
drag, startPoint x: 217, startPoint y: 379, endPoint x: 174, endPoint y: 387, distance: 43.3
click at [174, 387] on dl "First Name M. [PERSON_NAME] Name [PERSON_NAME] Company Beevillehome Real Estate…" at bounding box center [188, 310] width 348 height 324
type input "[GEOGRAPHIC_DATA],"
click at [153, 402] on select "[US_STATE] [US_STATE] [US_STATE] [US_STATE] [US_STATE] [US_STATE] [US_STATE] [U…" at bounding box center [172, 402] width 80 height 18
select select "[GEOGRAPHIC_DATA]"
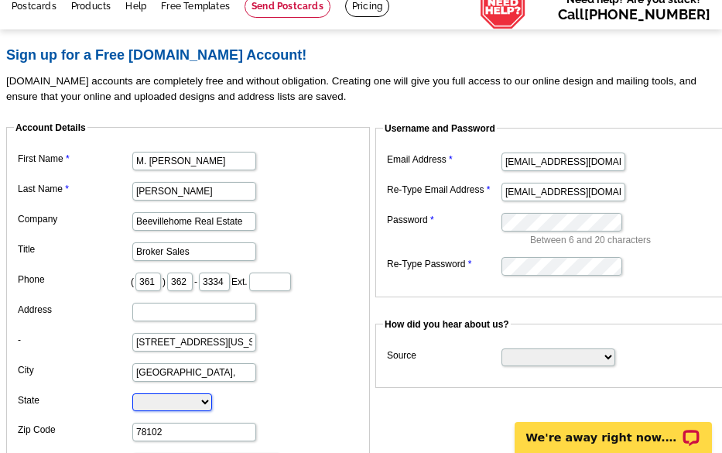
click at [132, 394] on select "[US_STATE] [US_STATE] [US_STATE] [US_STATE] [US_STATE] [US_STATE] [US_STATE] [U…" at bounding box center [172, 402] width 80 height 18
click at [258, 409] on dd "[US_STATE] [US_STATE] [US_STATE] [US_STATE] [US_STATE] [US_STATE] [US_STATE] [U…" at bounding box center [188, 400] width 348 height 23
click at [258, 410] on dd "[US_STATE] [US_STATE] [US_STATE] [US_STATE] [US_STATE] [US_STATE] [US_STATE] [U…" at bounding box center [188, 400] width 348 height 23
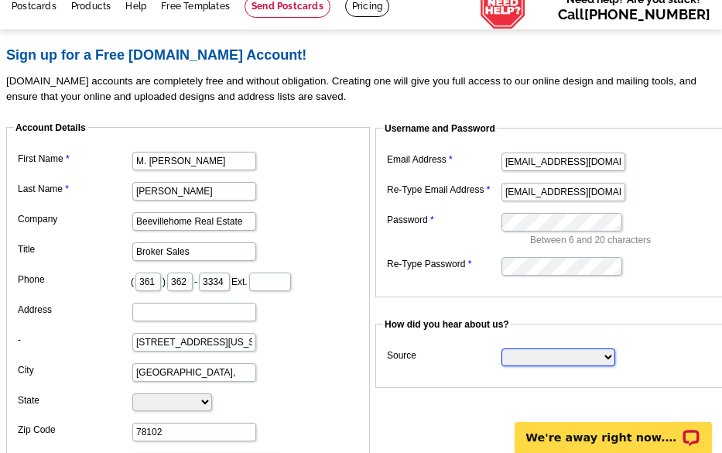
click at [603, 363] on select "Search Engine Television Ad Direct Mail Postcard Email Referred by a friend Oth…" at bounding box center [558, 357] width 114 height 18
select select "referral"
click at [501, 349] on select "Search Engine Television Ad Direct Mail Postcard Email Referred by a friend Oth…" at bounding box center [558, 357] width 114 height 18
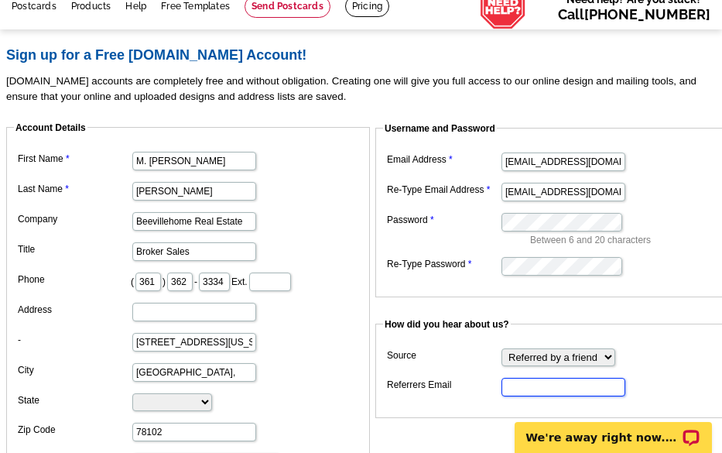
click at [505, 384] on input "Referrers Email" at bounding box center [563, 387] width 124 height 19
drag, startPoint x: 564, startPoint y: 390, endPoint x: 458, endPoint y: 375, distance: 107.0
click at [458, 375] on dd "support@olym" at bounding box center [557, 386] width 348 height 24
drag, startPoint x: 590, startPoint y: 394, endPoint x: 439, endPoint y: 381, distance: 151.5
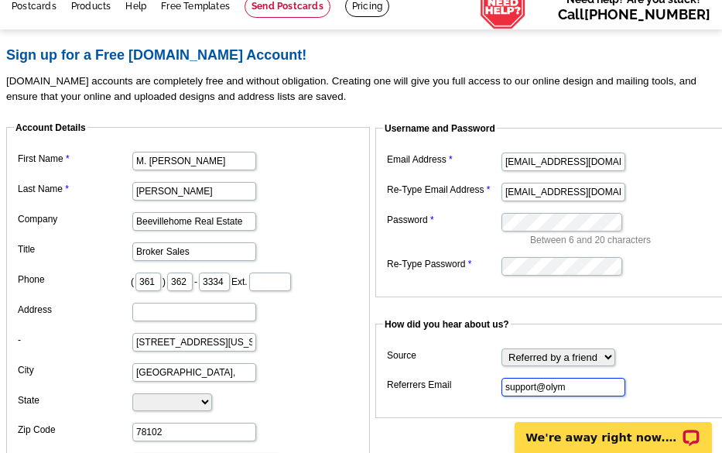
click at [439, 381] on dl "Source Search Engine Television Ad Direct Mail Postcard Email Referred by a fri…" at bounding box center [557, 370] width 348 height 53
paste input "[DOMAIN_NAME]"
type input "[EMAIL_ADDRESS][DOMAIN_NAME]"
click at [427, 399] on fieldset "How did you hear about us? Source Search Engine Television Ad Direct Mail Postc…" at bounding box center [557, 367] width 364 height 101
click at [478, 228] on dl "Email Address [EMAIL_ADDRESS][DOMAIN_NAME] Re-Type Email Address [EMAIL_ADDRESS…" at bounding box center [557, 213] width 348 height 128
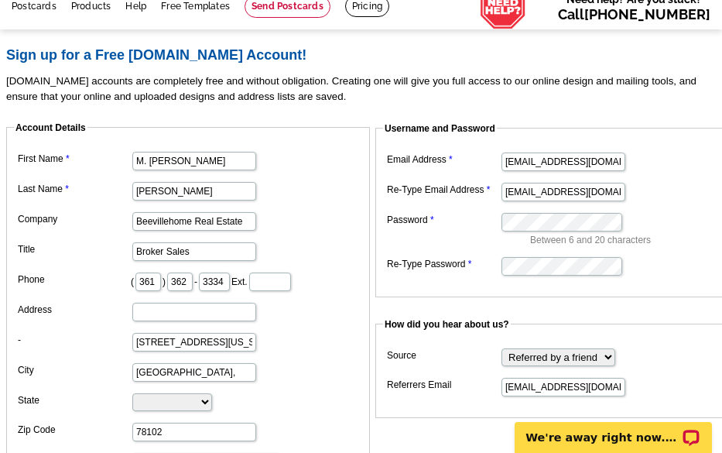
click at [565, 233] on dd "Between 6 and 20 characters" at bounding box center [557, 228] width 348 height 38
click at [606, 282] on fieldset "Username and Password Email Address [EMAIL_ADDRESS][DOMAIN_NAME] Re-Type Email …" at bounding box center [557, 209] width 364 height 176
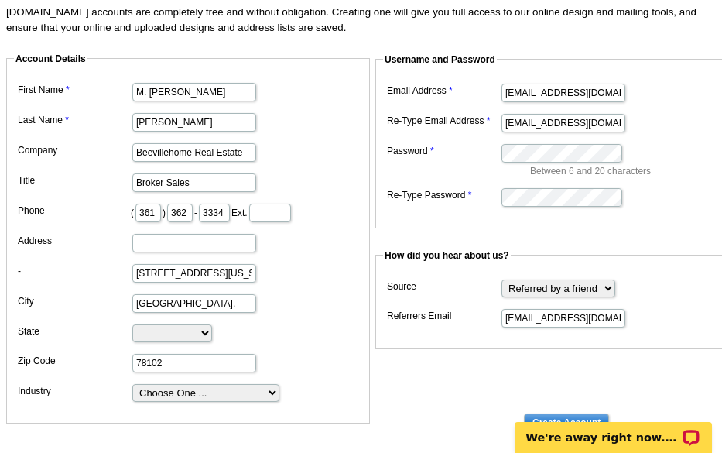
scroll to position [310, 0]
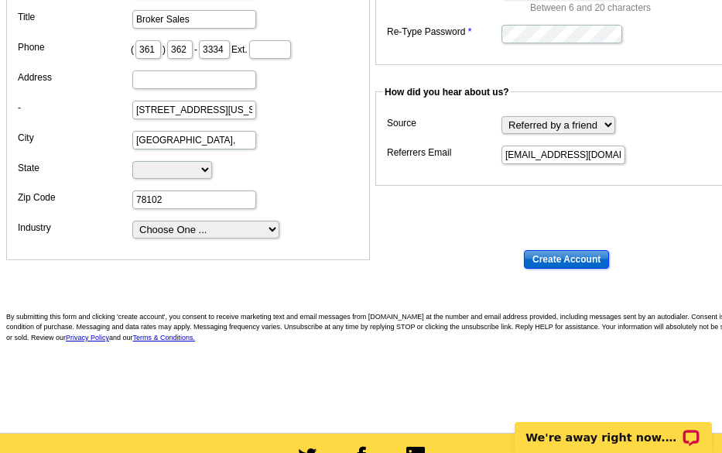
click at [566, 262] on input "Create Account" at bounding box center [566, 259] width 85 height 19
